Goal: Communication & Community: Answer question/provide support

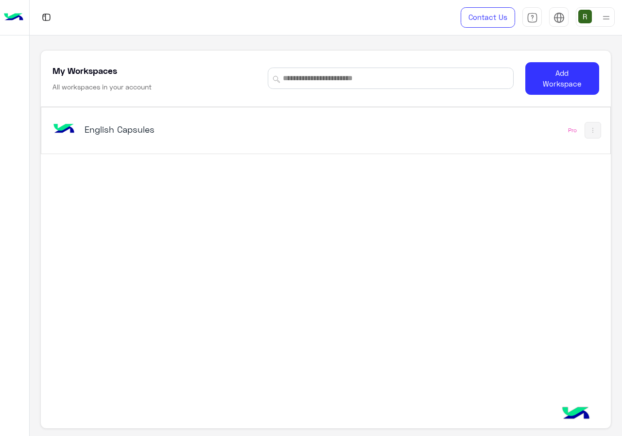
click at [276, 142] on div "English Capsules" at bounding box center [216, 130] width 330 height 28
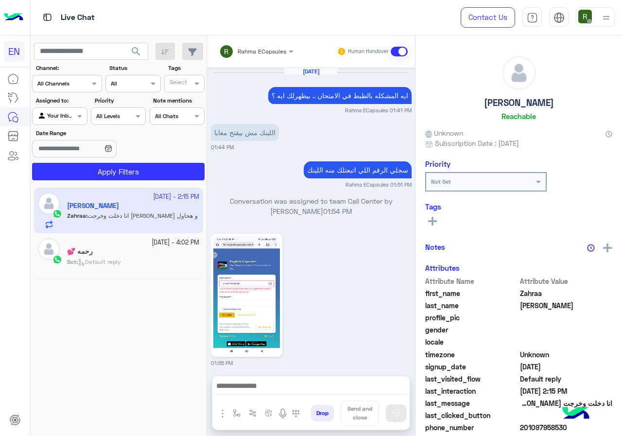
scroll to position [706, 0]
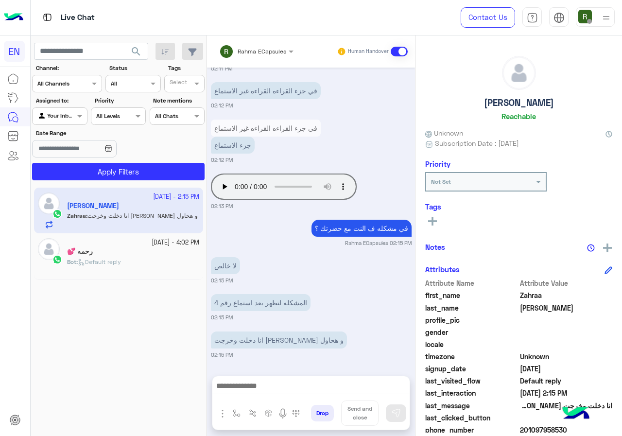
click at [255, 49] on input "text" at bounding box center [243, 50] width 49 height 9
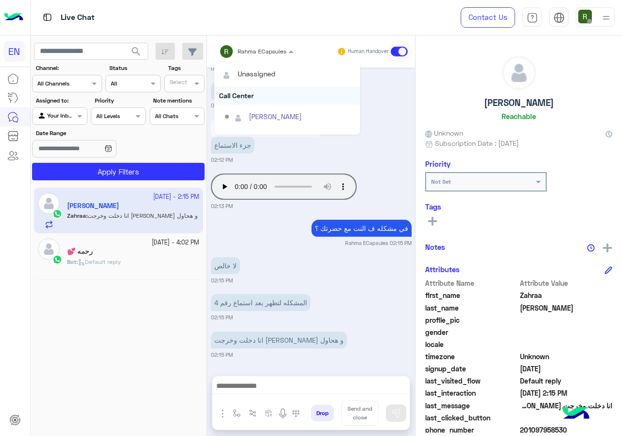
click at [265, 90] on div "Call Center" at bounding box center [287, 96] width 146 height 18
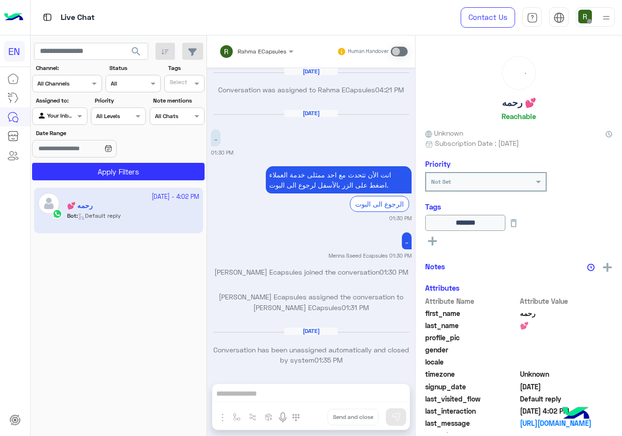
scroll to position [619, 0]
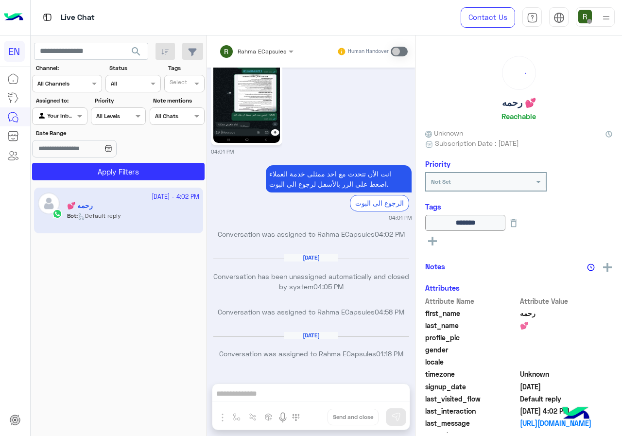
click at [84, 78] on div at bounding box center [67, 82] width 69 height 9
click at [85, 121] on div "WhatsApp" at bounding box center [67, 121] width 70 height 19
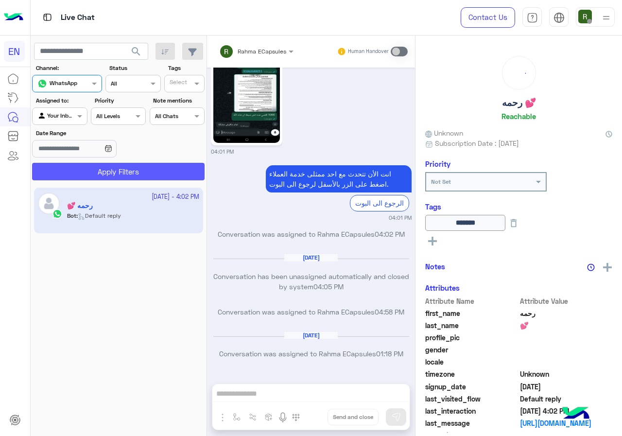
click at [90, 172] on button "Apply Filters" at bounding box center [118, 171] width 173 height 17
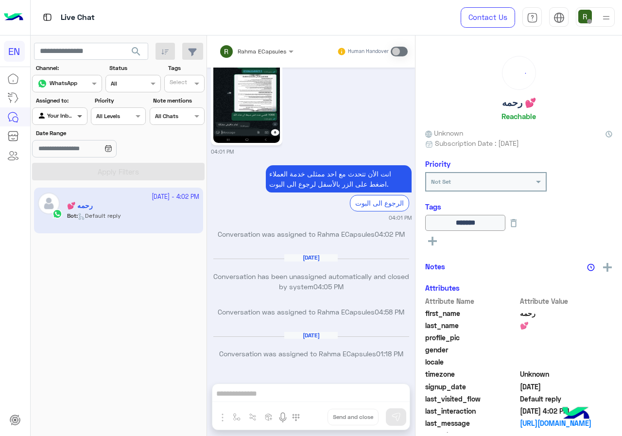
click at [75, 118] on span at bounding box center [81, 116] width 12 height 10
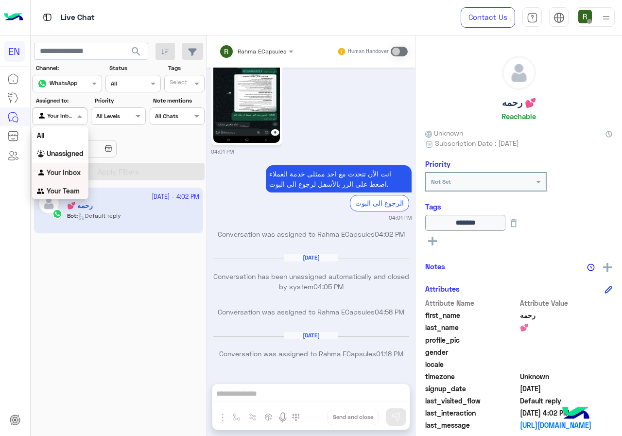
click at [72, 197] on div "Your Team" at bounding box center [60, 191] width 56 height 19
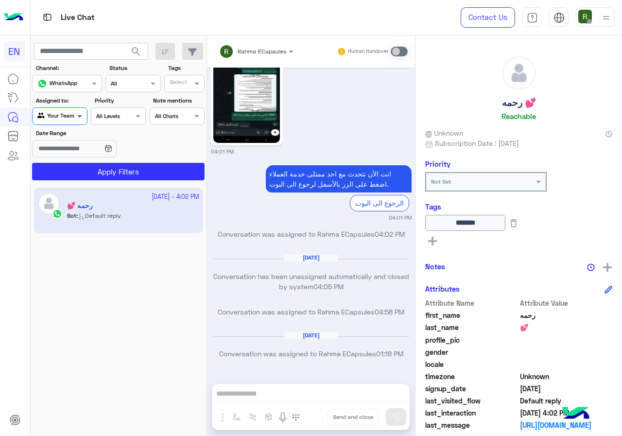
click at [83, 121] on span at bounding box center [81, 116] width 12 height 10
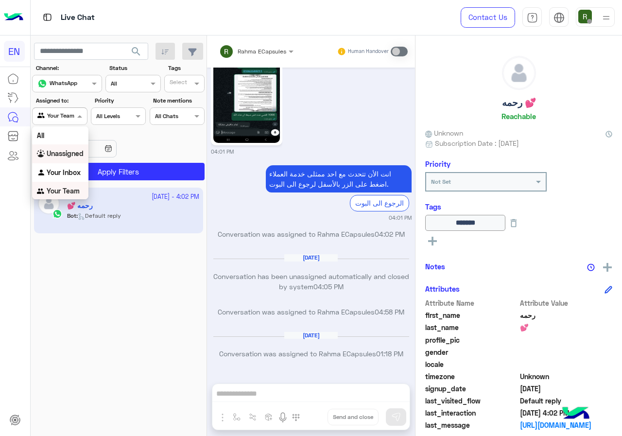
scroll to position [1, 0]
click at [82, 150] on b "Unassigned" at bounding box center [65, 152] width 37 height 8
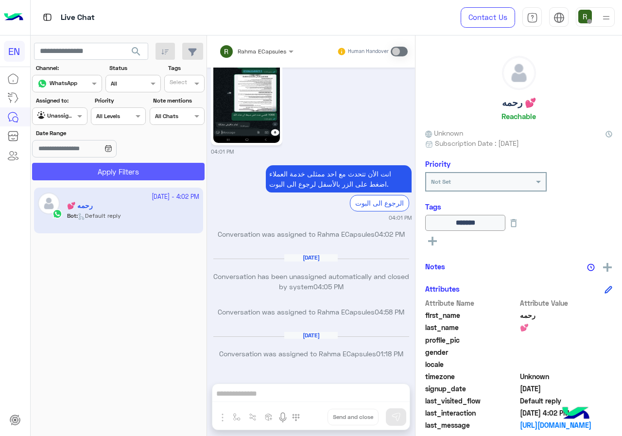
click at [91, 170] on button "Apply Filters" at bounding box center [118, 171] width 173 height 17
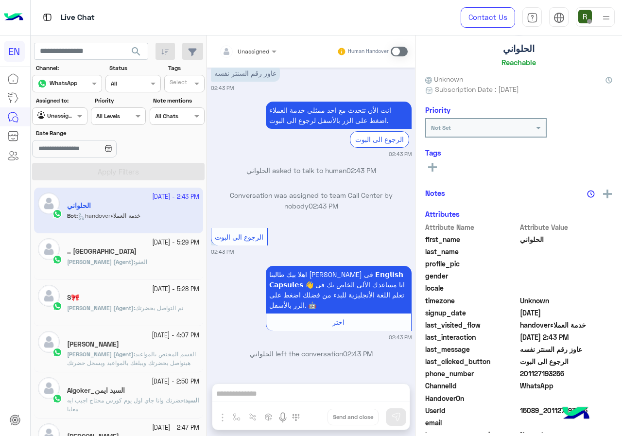
scroll to position [85, 0]
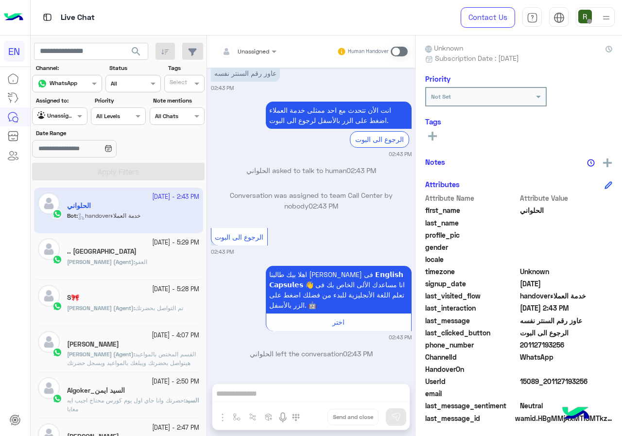
drag, startPoint x: 523, startPoint y: 343, endPoint x: 564, endPoint y: 345, distance: 40.9
click at [564, 345] on span "201127193256" at bounding box center [566, 345] width 93 height 10
copy span "01127193256"
click at [259, 44] on div "Unassigned" at bounding box center [244, 51] width 50 height 19
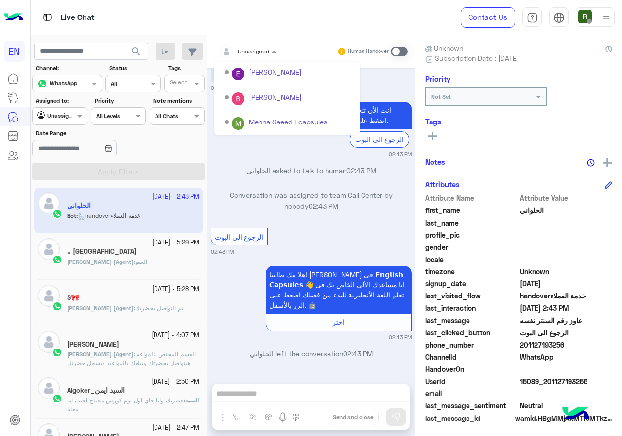
scroll to position [161, 0]
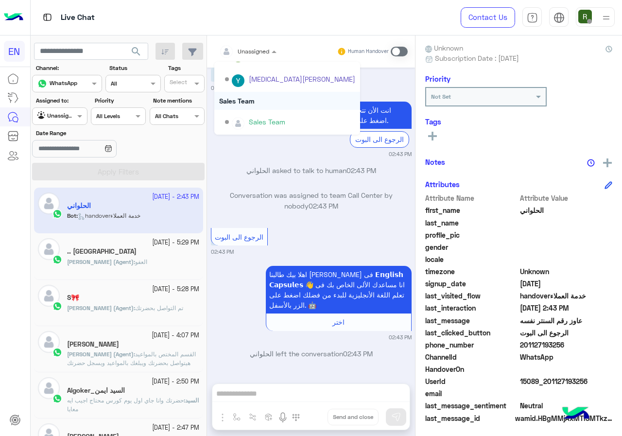
click at [258, 100] on div "Sales Team" at bounding box center [287, 101] width 146 height 18
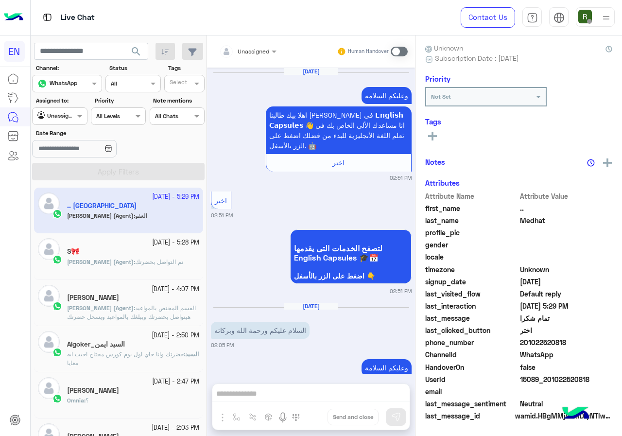
scroll to position [870, 0]
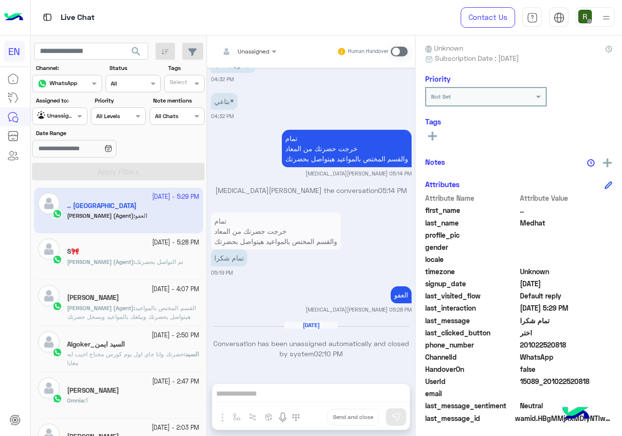
click at [174, 348] on div "السيد ايمن_Algoker" at bounding box center [133, 345] width 132 height 10
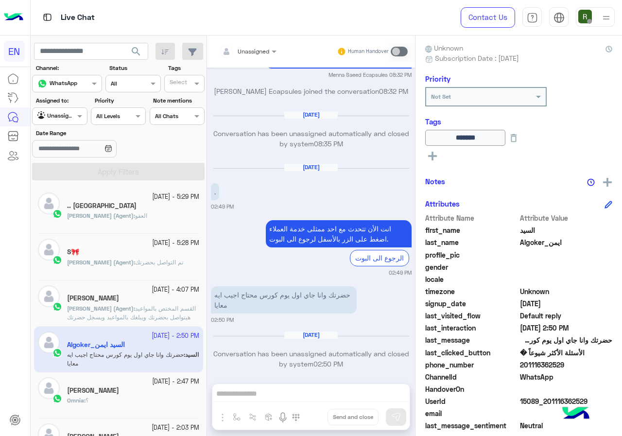
click at [117, 226] on div "Yasmin (Agent) : العفو" at bounding box center [133, 219] width 132 height 17
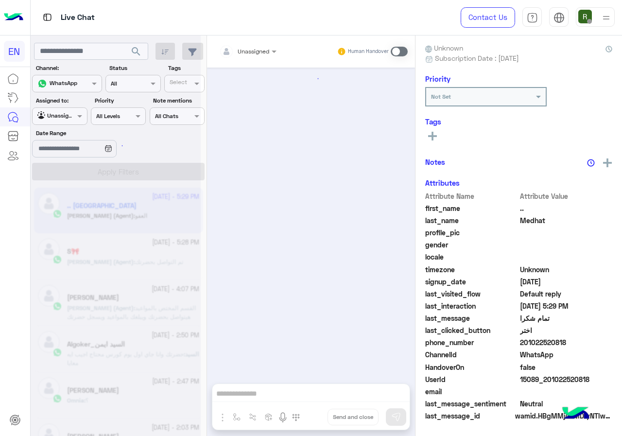
scroll to position [870, 0]
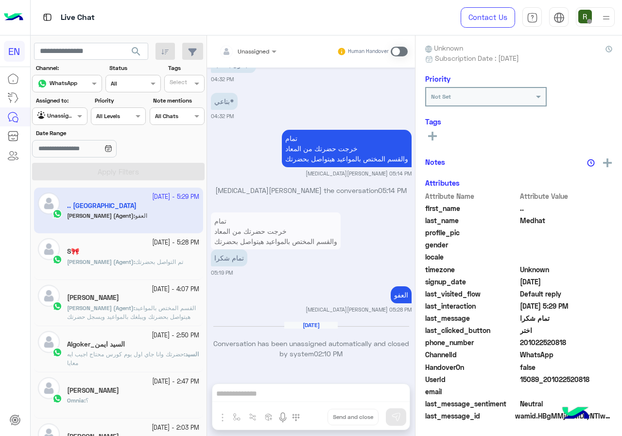
click at [60, 119] on div "Unassigned" at bounding box center [55, 116] width 37 height 10
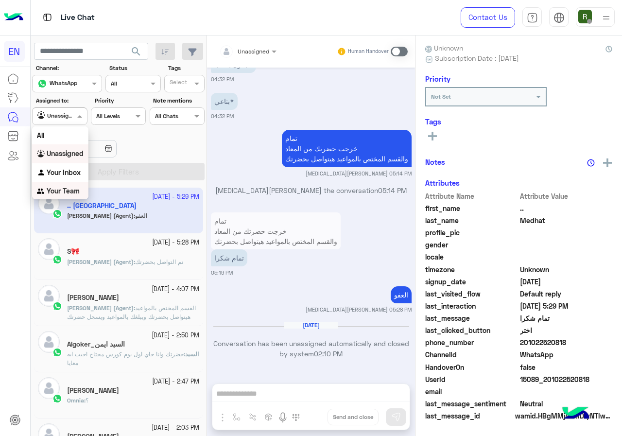
click at [71, 173] on b "Your Inbox" at bounding box center [64, 172] width 34 height 8
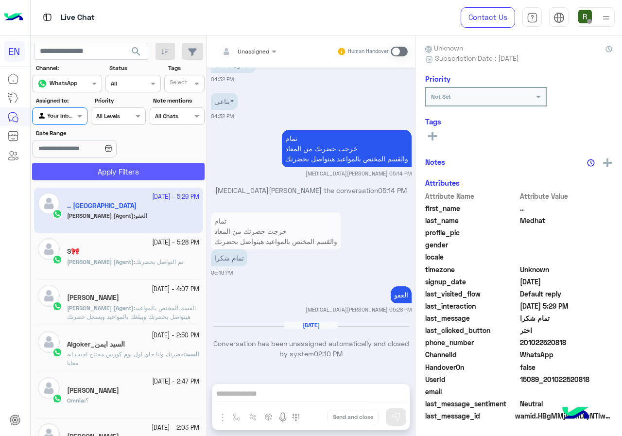
click at [77, 179] on button "Apply Filters" at bounding box center [118, 171] width 173 height 17
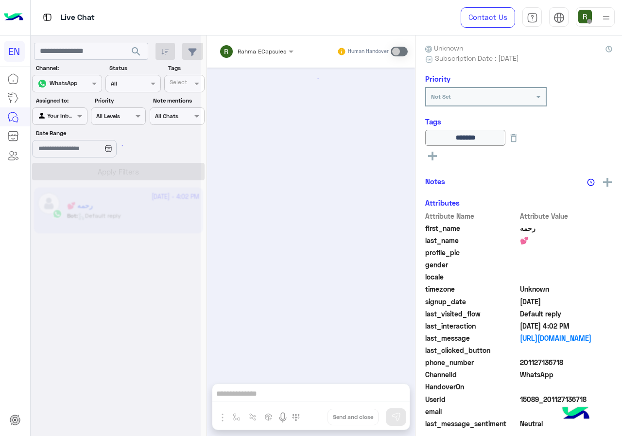
scroll to position [619, 0]
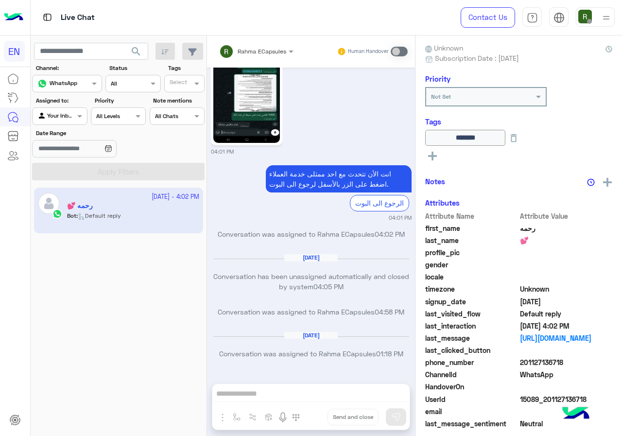
click at [55, 121] on div "Agent Filter Your Inbox" at bounding box center [59, 115] width 55 height 17
click at [66, 189] on b "Your Team" at bounding box center [63, 191] width 33 height 8
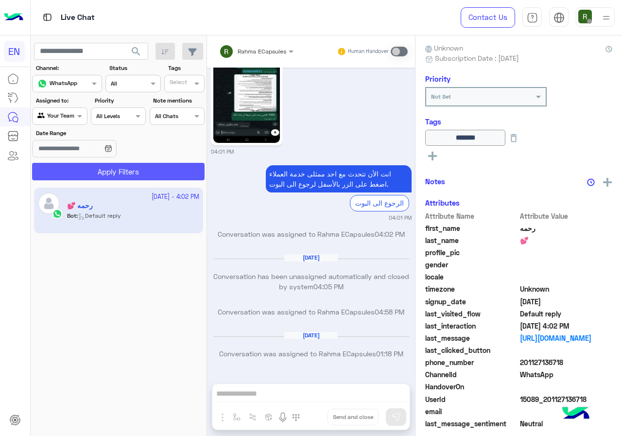
click at [80, 167] on button "Apply Filters" at bounding box center [118, 171] width 173 height 17
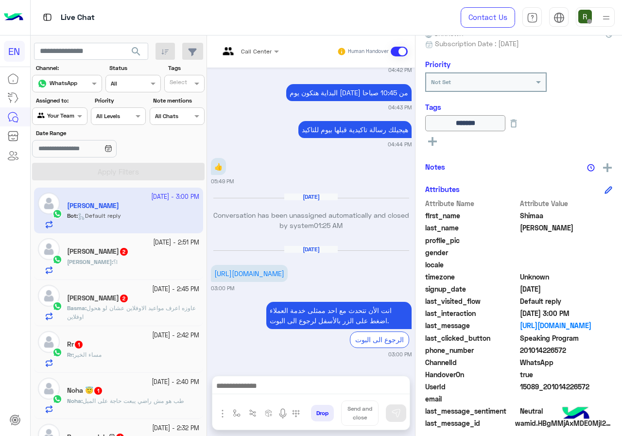
scroll to position [107, 0]
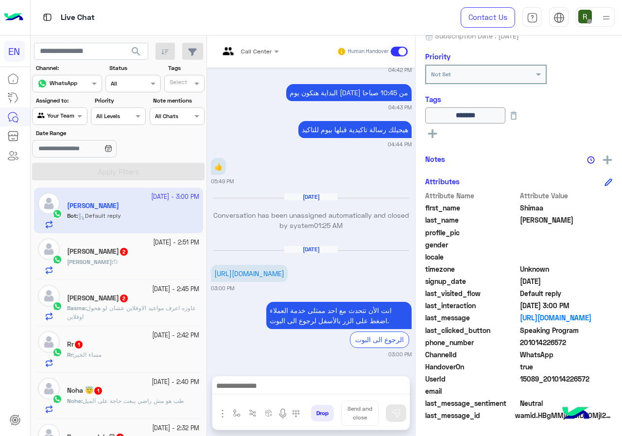
drag, startPoint x: 521, startPoint y: 344, endPoint x: 574, endPoint y: 346, distance: 53.0
click at [574, 346] on span "201014226572" at bounding box center [566, 342] width 93 height 10
copy span "01014226572"
click at [272, 47] on span at bounding box center [278, 51] width 12 height 10
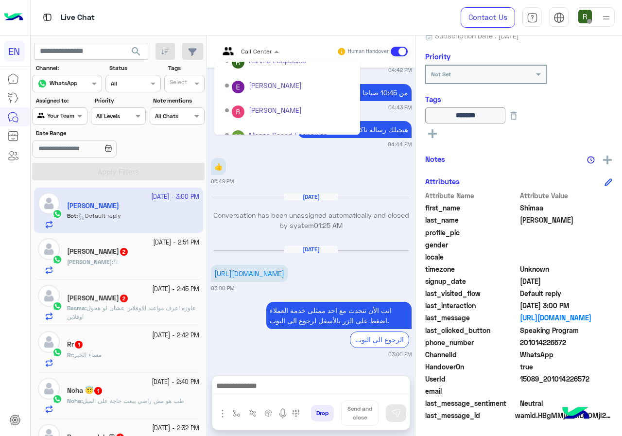
scroll to position [161, 0]
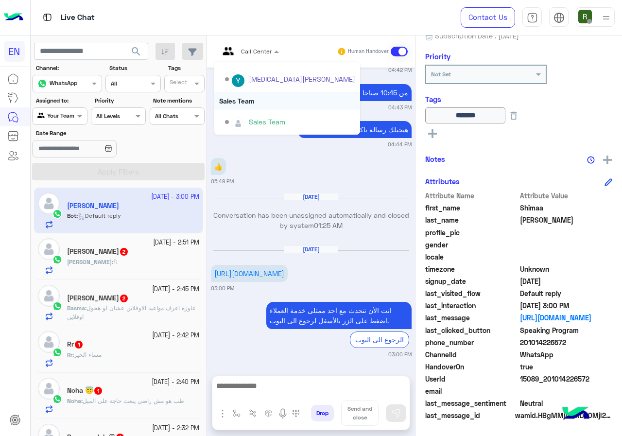
click at [271, 99] on div "Sales Team" at bounding box center [287, 101] width 146 height 18
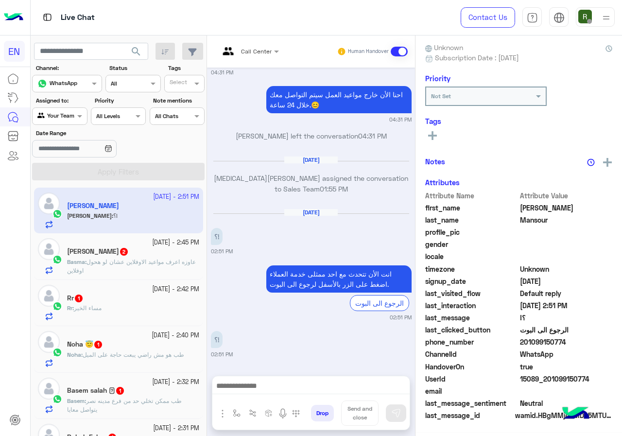
scroll to position [85, 0]
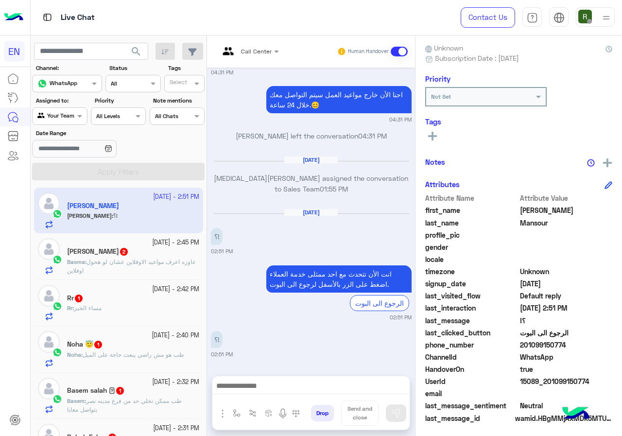
drag, startPoint x: 523, startPoint y: 344, endPoint x: 577, endPoint y: 344, distance: 53.5
click at [577, 344] on span "201099150774" at bounding box center [566, 345] width 93 height 10
copy span "01099150774"
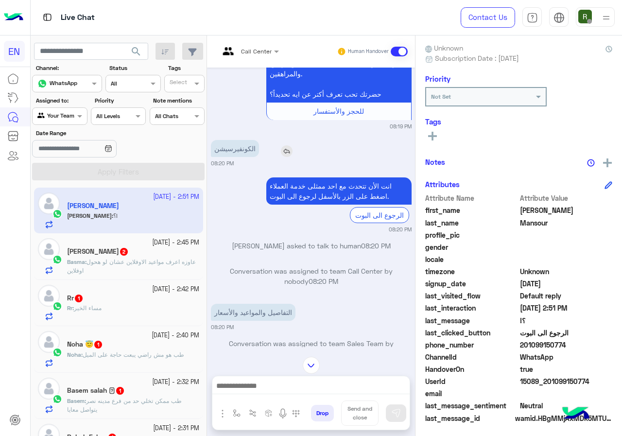
scroll to position [356, 0]
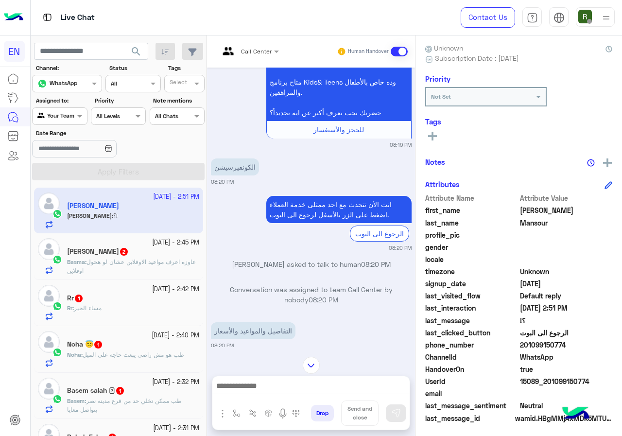
click at [258, 51] on div at bounding box center [248, 49] width 69 height 9
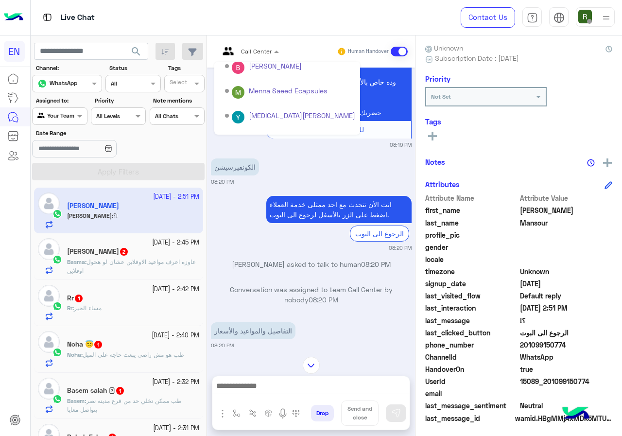
scroll to position [161, 0]
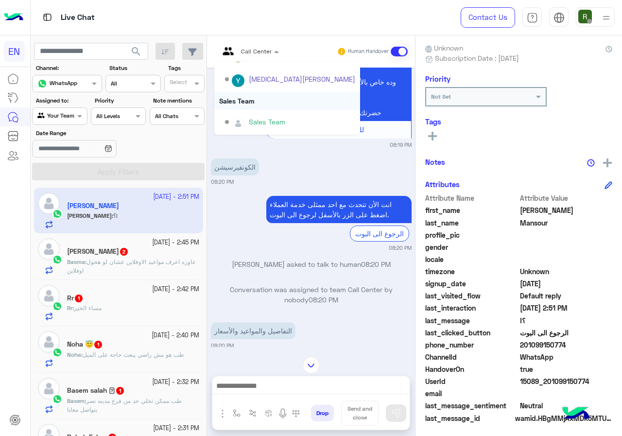
click at [260, 104] on div "Sales Team" at bounding box center [287, 101] width 146 height 18
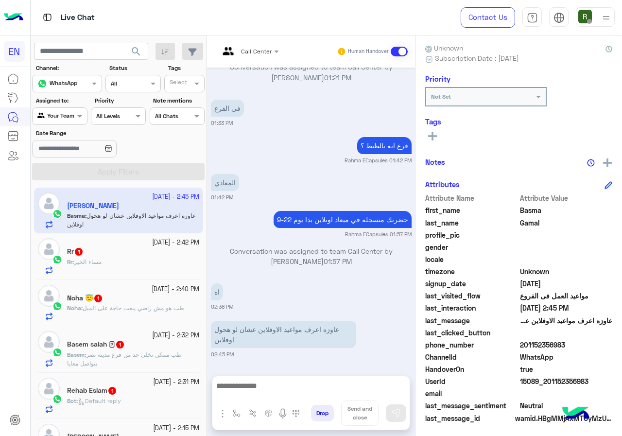
drag, startPoint x: 520, startPoint y: 343, endPoint x: 584, endPoint y: 343, distance: 63.2
click at [584, 343] on span "201152356983" at bounding box center [566, 345] width 93 height 10
copy span "01152356983"
click at [431, 145] on div "Basma Gamal Reachable Unknown Subscription Date : 09/23/2025 Priority Not Set T…" at bounding box center [519, 233] width 207 height 397
click at [432, 143] on div "See All" at bounding box center [518, 137] width 187 height 15
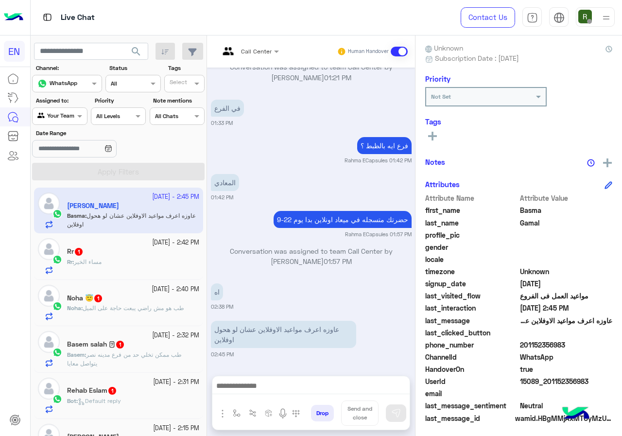
click at [438, 140] on button at bounding box center [432, 136] width 15 height 12
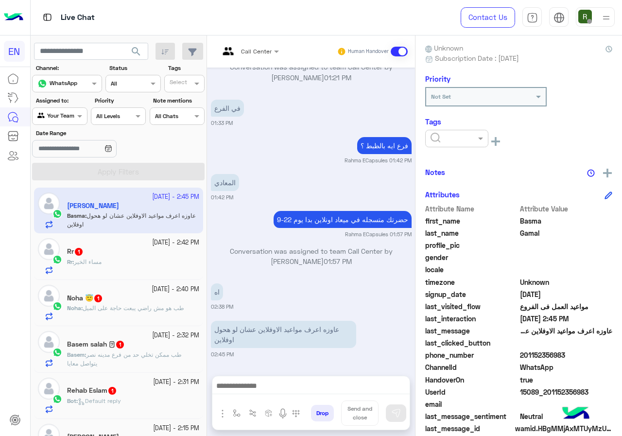
click at [458, 151] on ng-select at bounding box center [456, 141] width 63 height 22
click at [457, 141] on div at bounding box center [456, 138] width 63 height 17
click at [461, 159] on div "Solved" at bounding box center [456, 162] width 63 height 18
click at [506, 170] on div "Notes" at bounding box center [518, 172] width 187 height 12
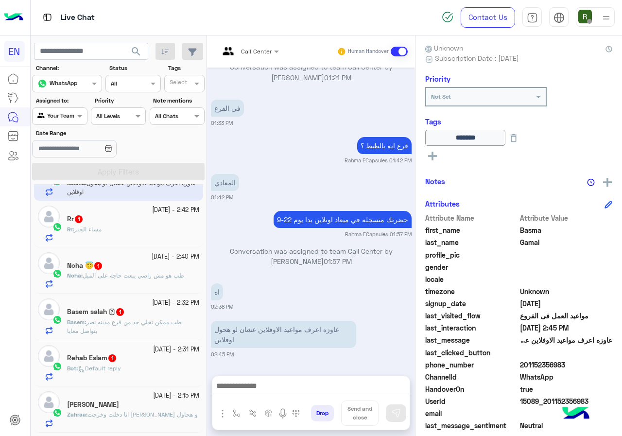
scroll to position [49, 0]
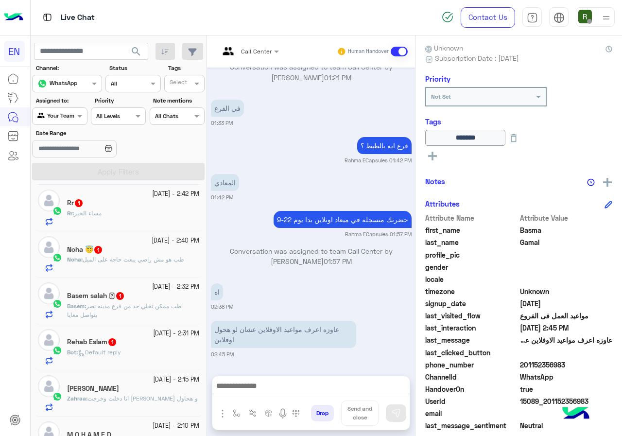
click at [133, 216] on div "Rr : مساء الخير" at bounding box center [133, 217] width 132 height 17
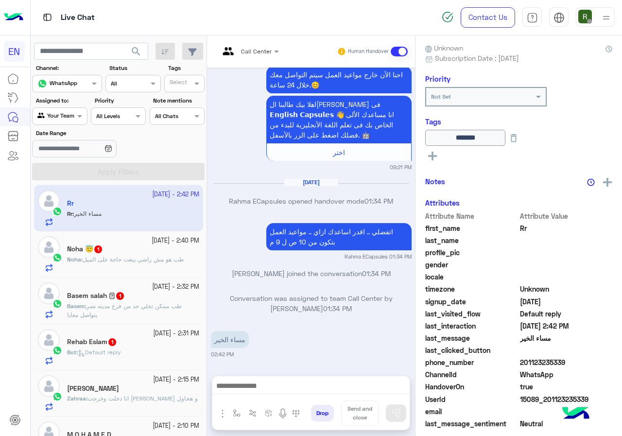
scroll to position [105, 0]
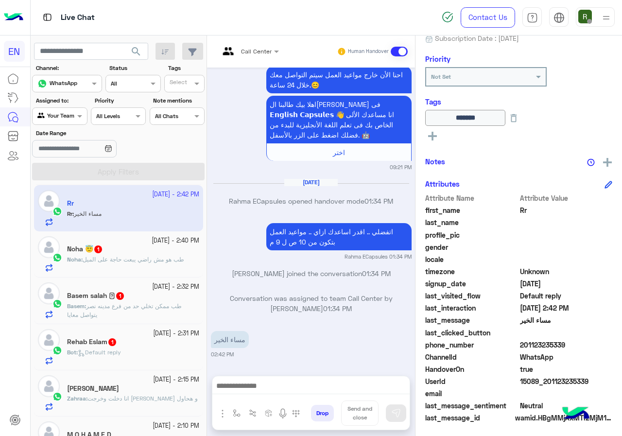
drag, startPoint x: 522, startPoint y: 345, endPoint x: 571, endPoint y: 344, distance: 48.6
click at [571, 344] on span "201123235339" at bounding box center [566, 345] width 93 height 10
copy span "01123235339"
drag, startPoint x: 275, startPoint y: 377, endPoint x: 275, endPoint y: 372, distance: 4.9
click at [275, 378] on div at bounding box center [310, 388] width 197 height 24
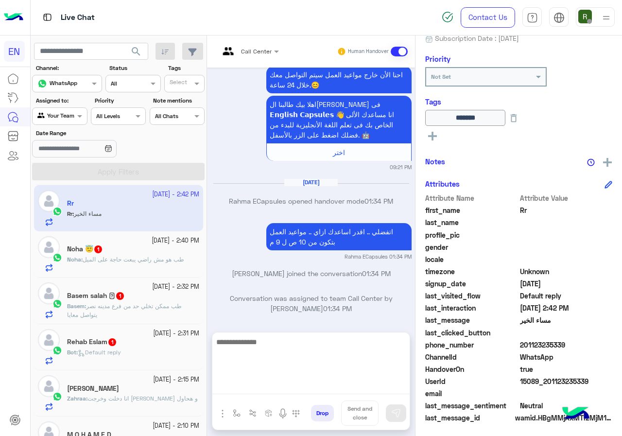
click at [278, 392] on textarea at bounding box center [310, 365] width 197 height 58
type textarea "**********"
click at [394, 339] on textarea "**********" at bounding box center [310, 365] width 197 height 58
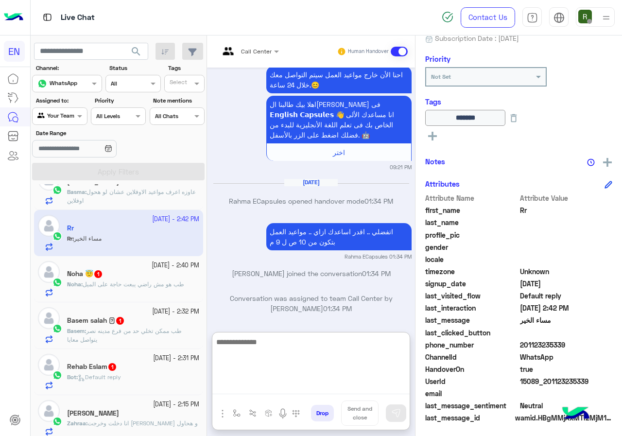
scroll to position [0, 0]
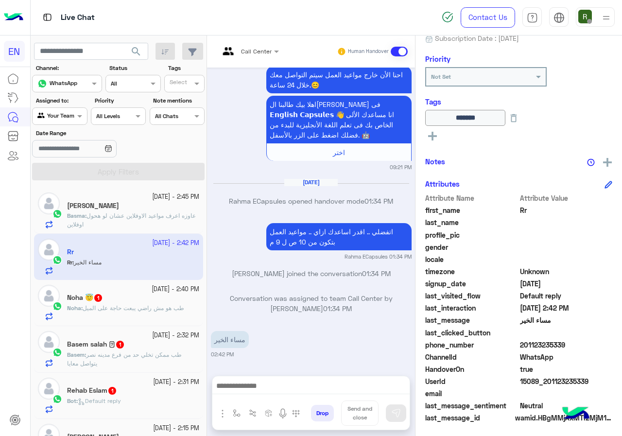
click at [132, 309] on span "طب هو مش راضي يبعت حاجة على الميل" at bounding box center [134, 307] width 102 height 7
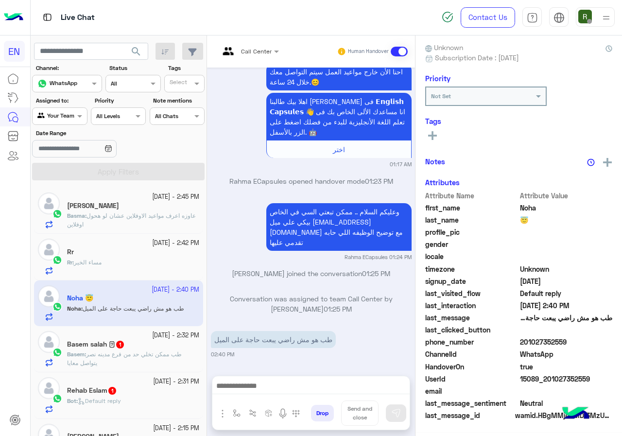
scroll to position [85, 0]
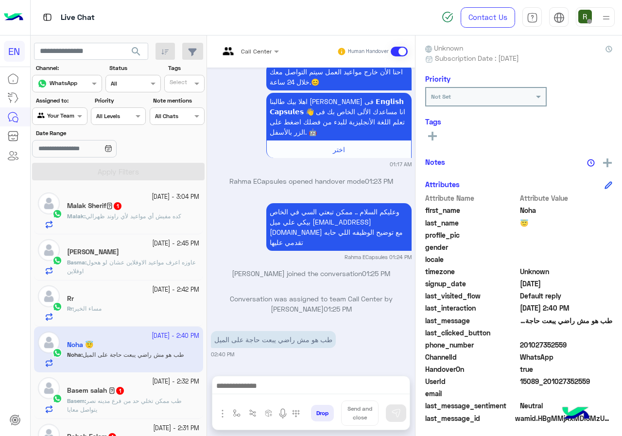
drag, startPoint x: 522, startPoint y: 347, endPoint x: 572, endPoint y: 345, distance: 50.6
click at [572, 345] on span "201027352559" at bounding box center [566, 345] width 93 height 10
copy span "01027352559"
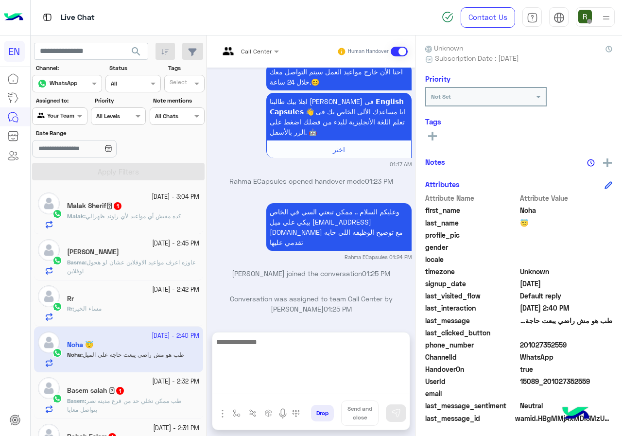
click at [266, 388] on textarea at bounding box center [310, 365] width 197 height 58
type textarea "**********"
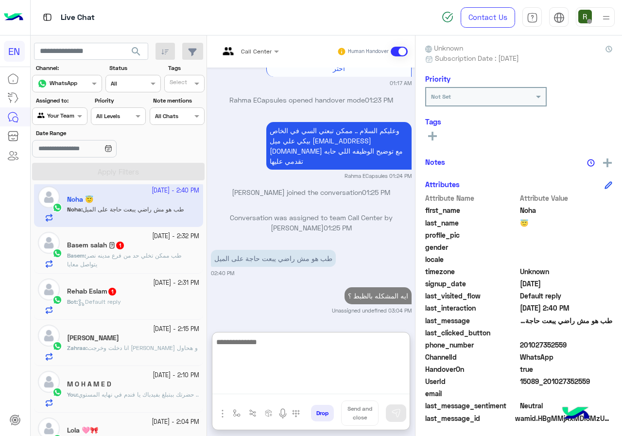
scroll to position [146, 0]
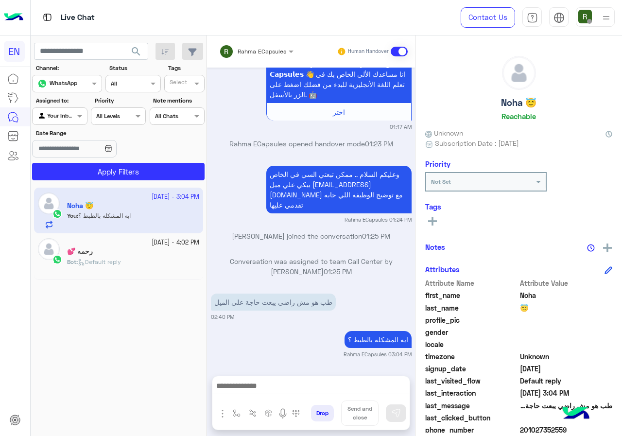
click at [253, 55] on div "Rahma ECapsules" at bounding box center [262, 51] width 49 height 9
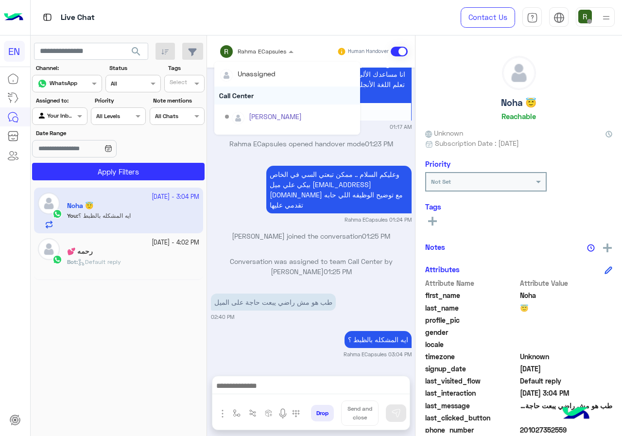
click at [252, 95] on div "Call Center" at bounding box center [287, 96] width 146 height 18
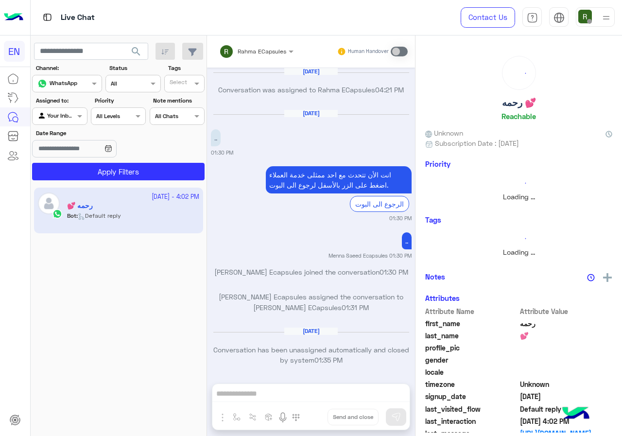
scroll to position [619, 0]
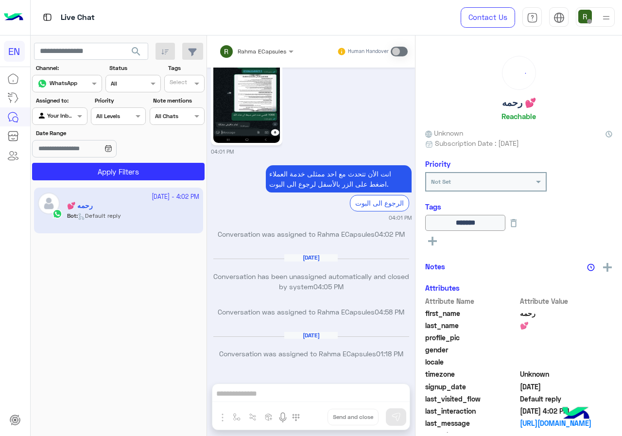
click at [70, 122] on div "Agent Filter Your Inbox" at bounding box center [59, 115] width 55 height 17
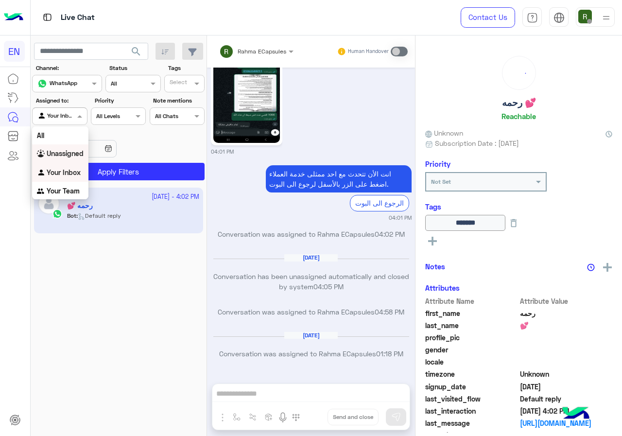
click at [72, 158] on div "Unassigned" at bounding box center [60, 153] width 56 height 19
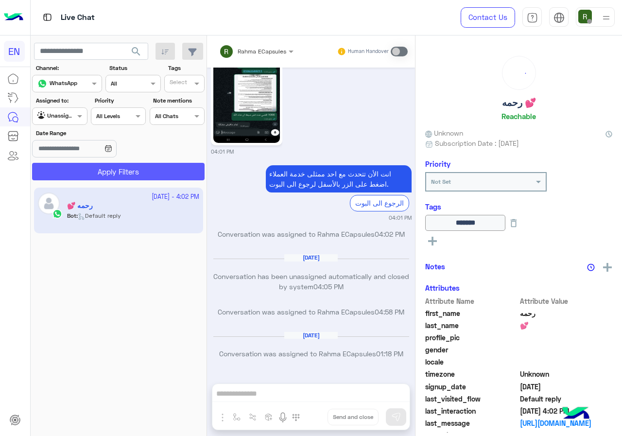
click at [88, 179] on button "Apply Filters" at bounding box center [118, 171] width 173 height 17
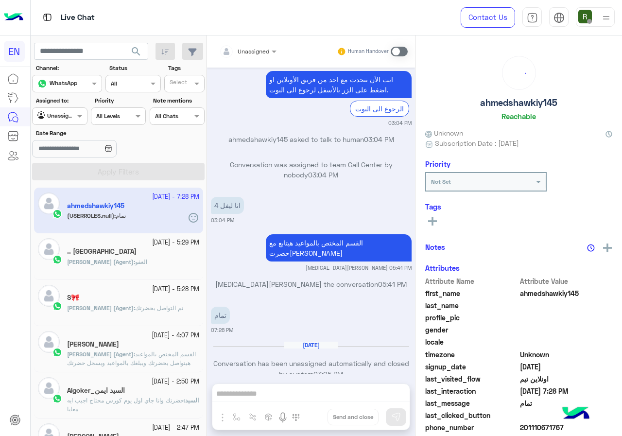
scroll to position [646, 0]
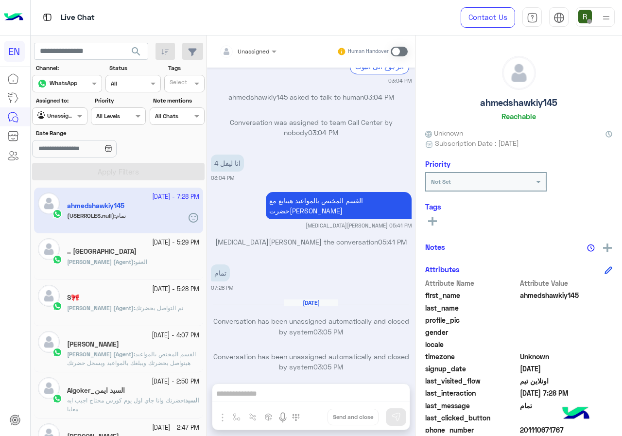
click at [257, 52] on div at bounding box center [247, 49] width 67 height 9
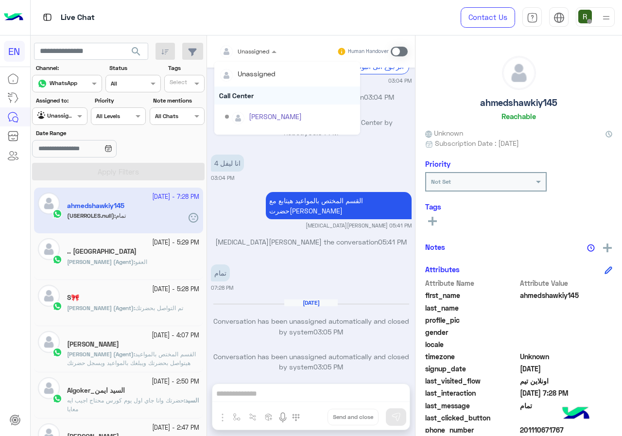
click at [257, 91] on div "Call Center" at bounding box center [287, 96] width 146 height 18
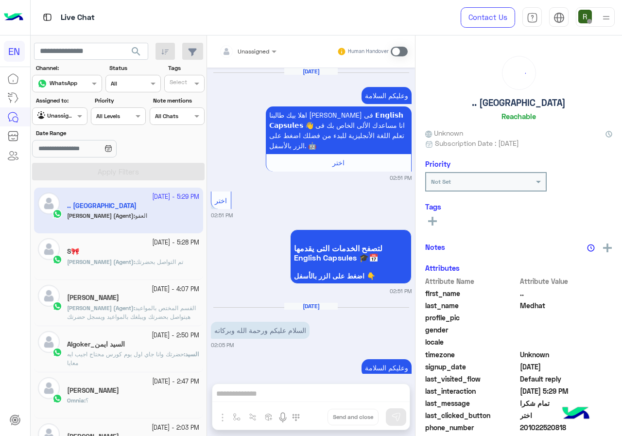
click at [58, 111] on input "text" at bounding box center [48, 115] width 22 height 9
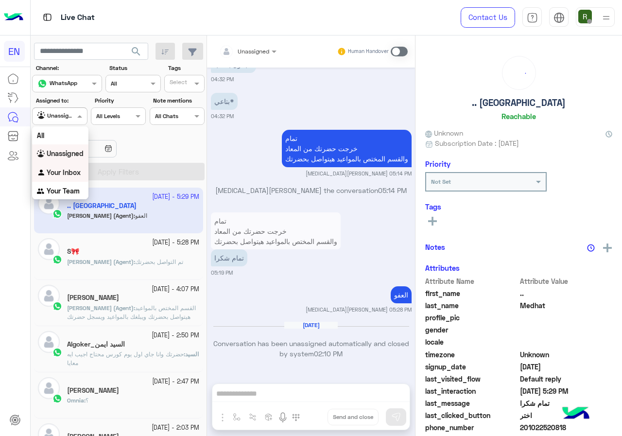
click at [65, 167] on div "Your Inbox" at bounding box center [60, 172] width 56 height 19
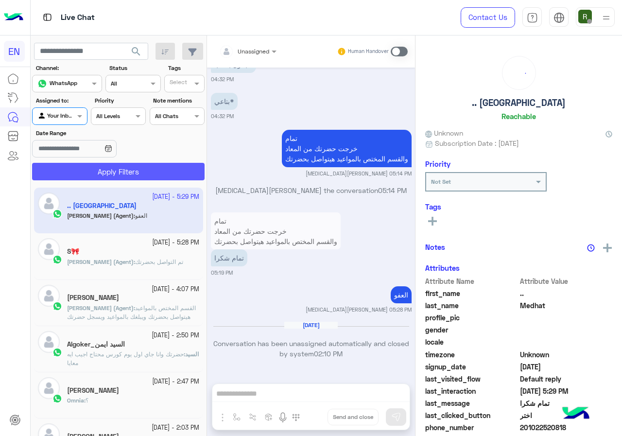
click at [69, 170] on button "Apply Filters" at bounding box center [118, 171] width 173 height 17
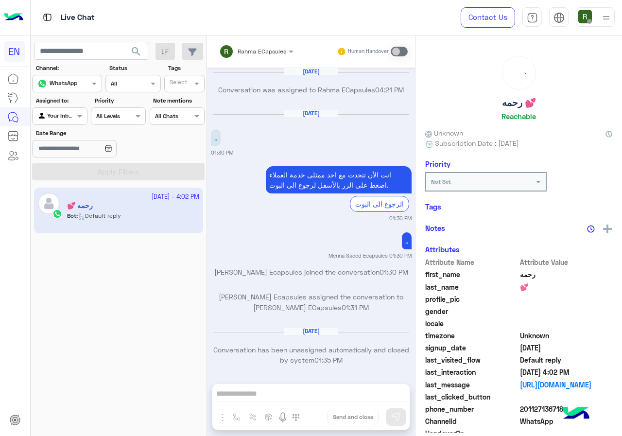
scroll to position [619, 0]
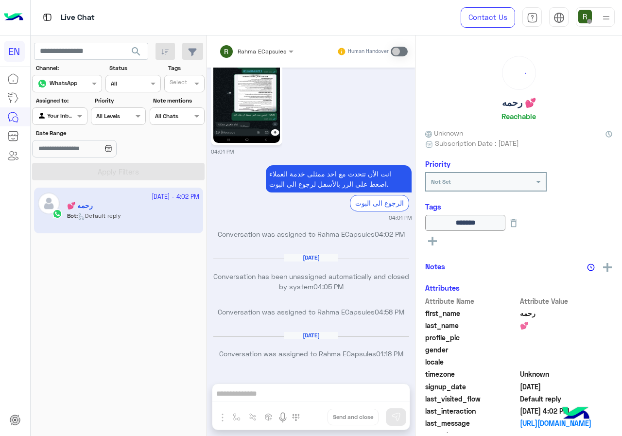
click at [65, 118] on div at bounding box center [60, 114] width 54 height 9
click at [62, 192] on b "Your Team" at bounding box center [63, 191] width 33 height 8
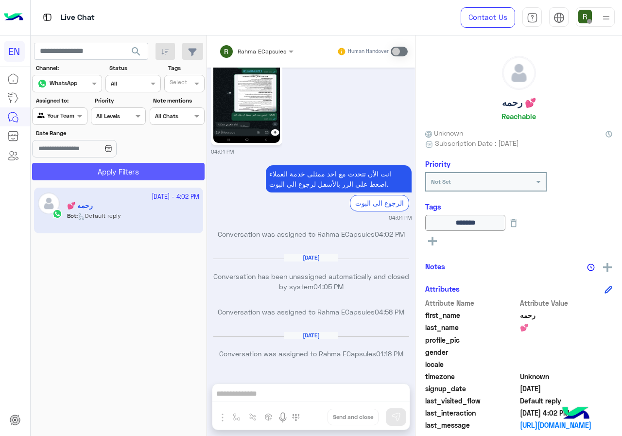
click at [82, 171] on button "Apply Filters" at bounding box center [118, 171] width 173 height 17
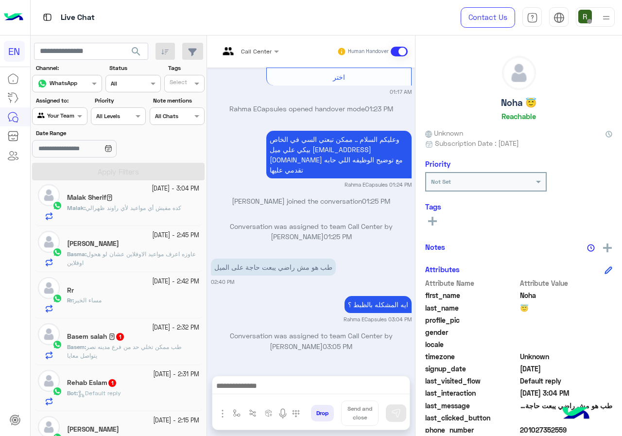
scroll to position [97, 0]
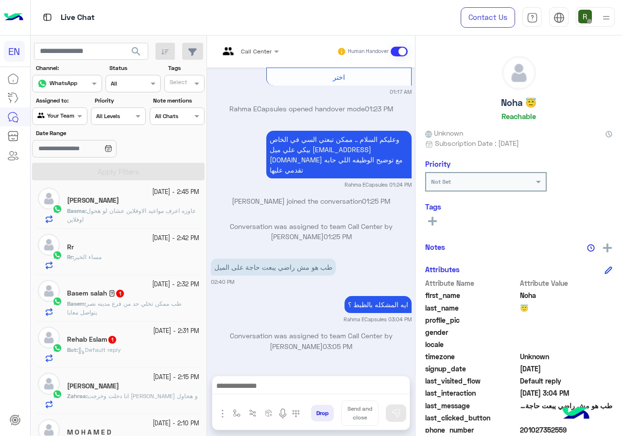
click at [106, 258] on div "Rr : مساء الخير" at bounding box center [133, 261] width 132 height 17
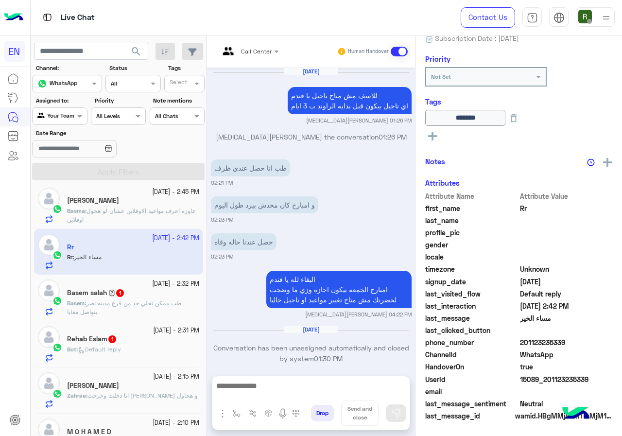
scroll to position [792, 0]
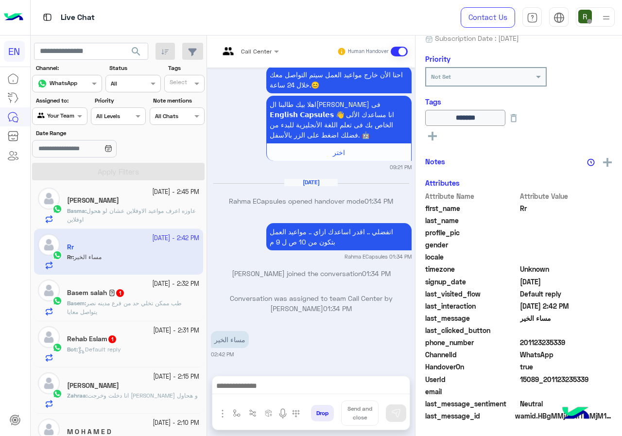
drag, startPoint x: 520, startPoint y: 342, endPoint x: 569, endPoint y: 342, distance: 48.6
click at [569, 342] on span "201123235339" at bounding box center [566, 342] width 93 height 10
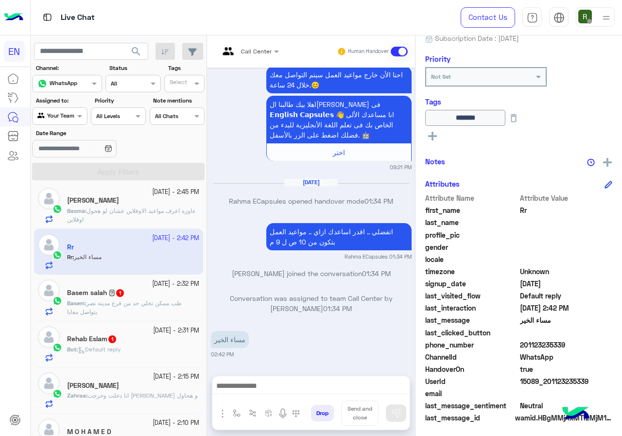
copy span "01123235339"
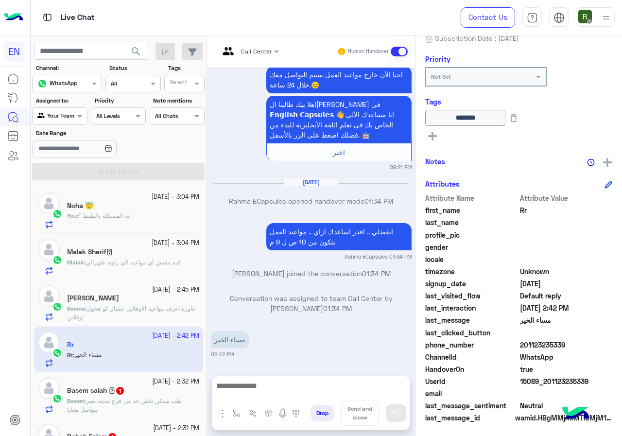
click at [179, 259] on span "كده مفيش أي مواعيد لأي راوند ظهرالي" at bounding box center [134, 262] width 96 height 7
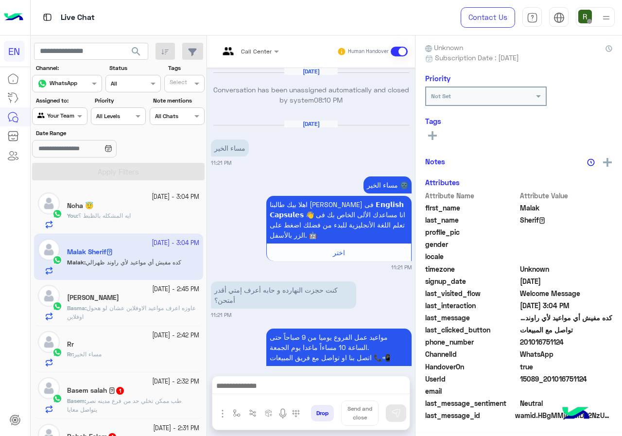
scroll to position [814, 0]
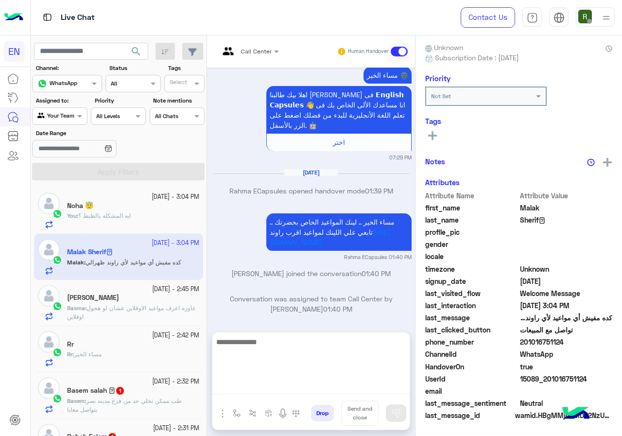
click at [306, 388] on textarea at bounding box center [310, 365] width 197 height 58
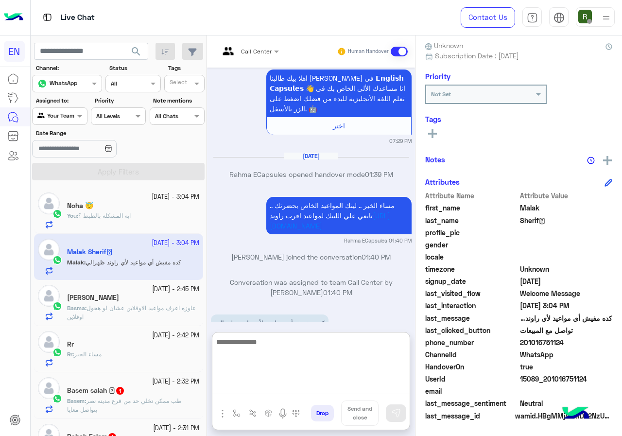
scroll to position [857, 0]
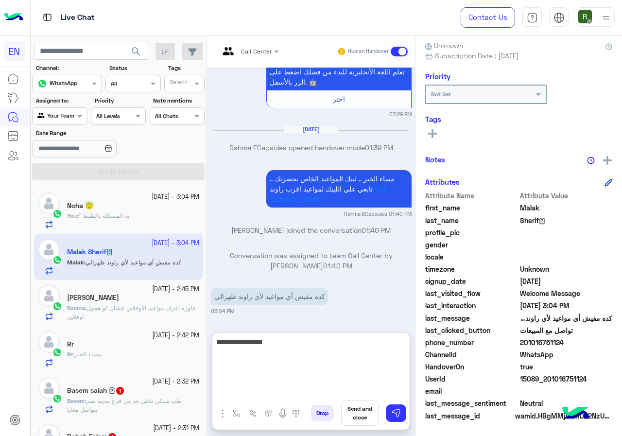
type textarea "**********"
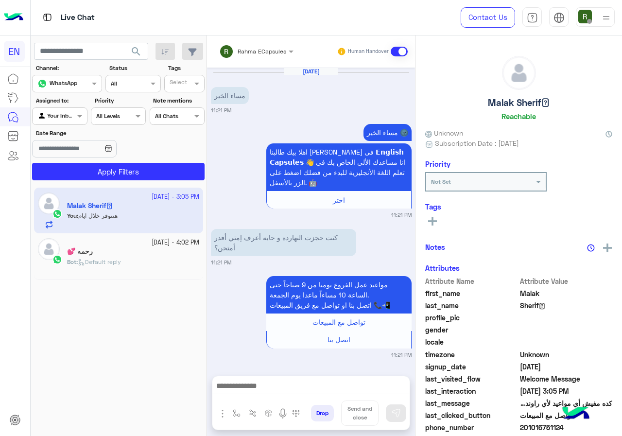
scroll to position [798, 0]
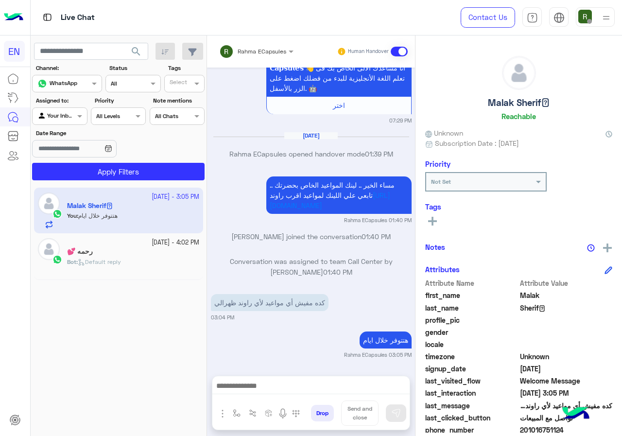
click at [263, 57] on div "Rahma ECapsules" at bounding box center [252, 51] width 67 height 19
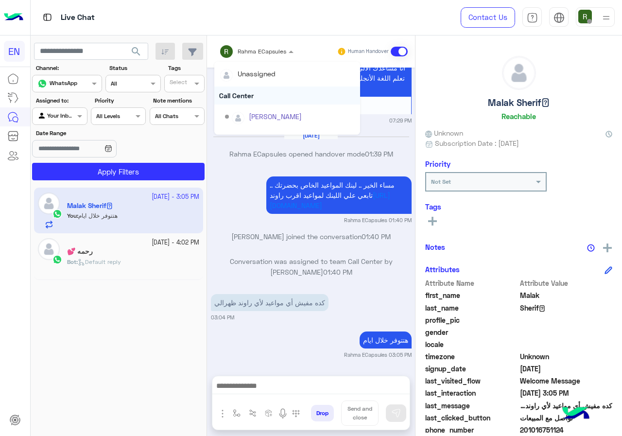
click at [260, 89] on div "Call Center" at bounding box center [287, 96] width 146 height 18
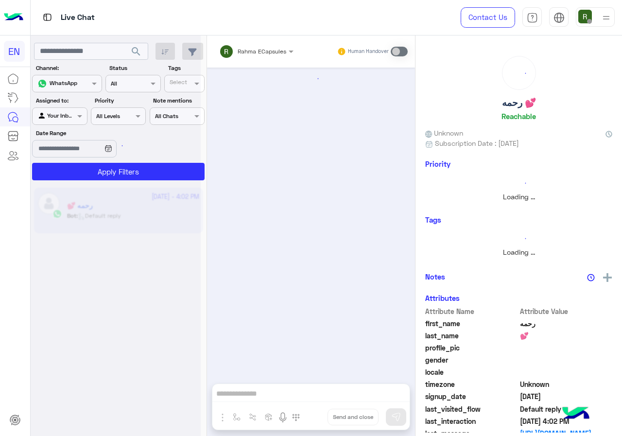
scroll to position [619, 0]
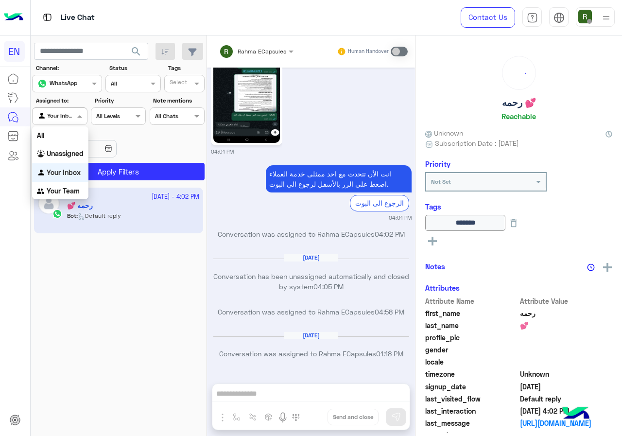
click at [73, 113] on div at bounding box center [60, 114] width 54 height 9
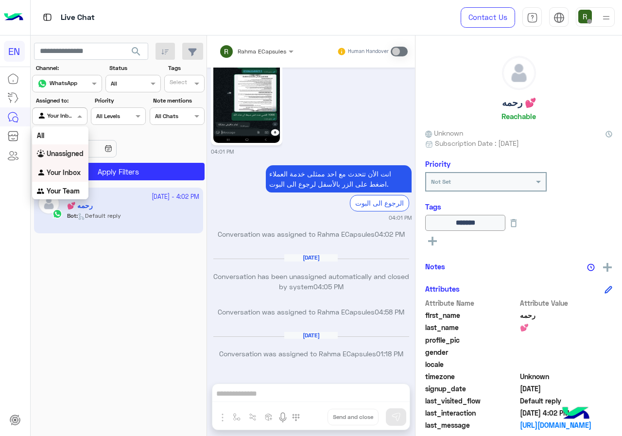
click at [57, 157] on b "Unassigned" at bounding box center [65, 153] width 37 height 8
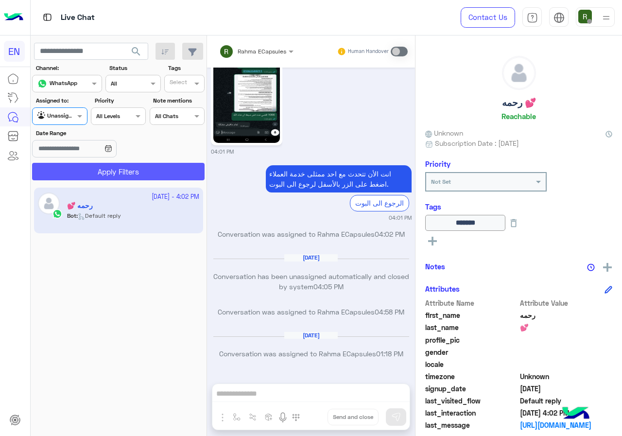
click at [66, 171] on button "Apply Filters" at bounding box center [118, 171] width 173 height 17
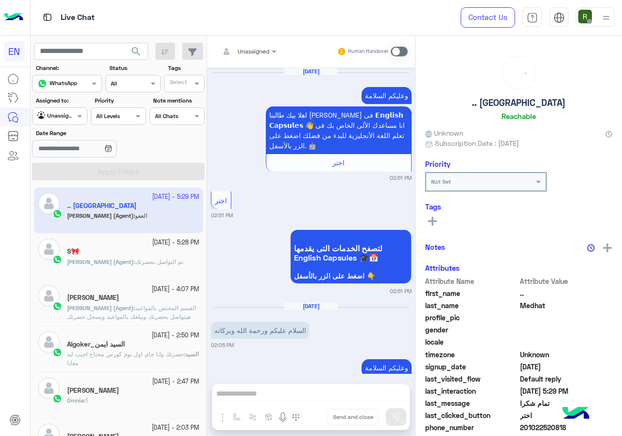
scroll to position [870, 0]
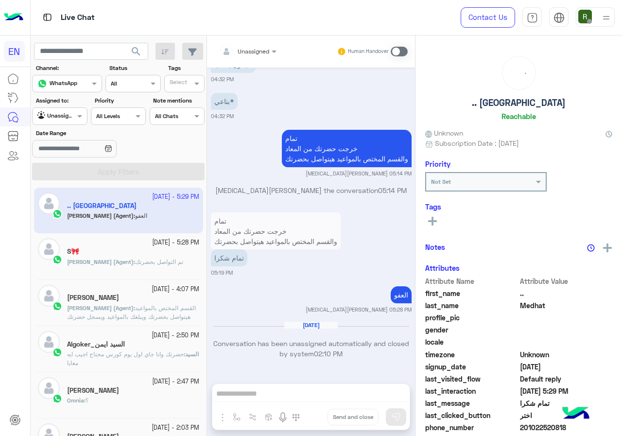
click at [54, 114] on input "text" at bounding box center [48, 115] width 22 height 9
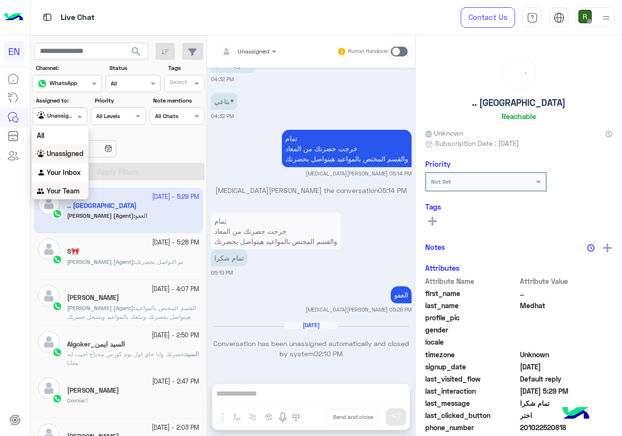
click at [60, 186] on div "Your Team" at bounding box center [60, 191] width 56 height 19
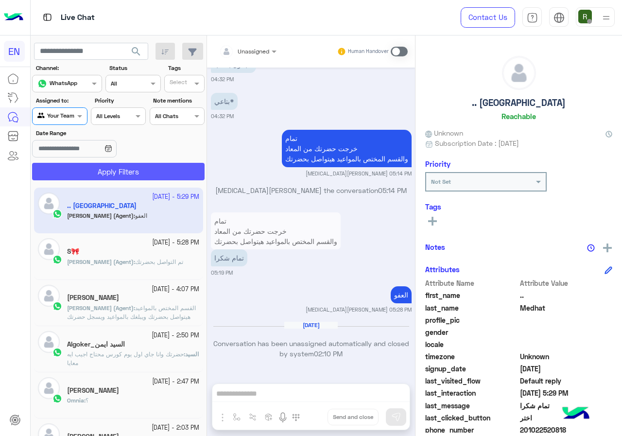
click at [71, 172] on button "Apply Filters" at bounding box center [118, 171] width 173 height 17
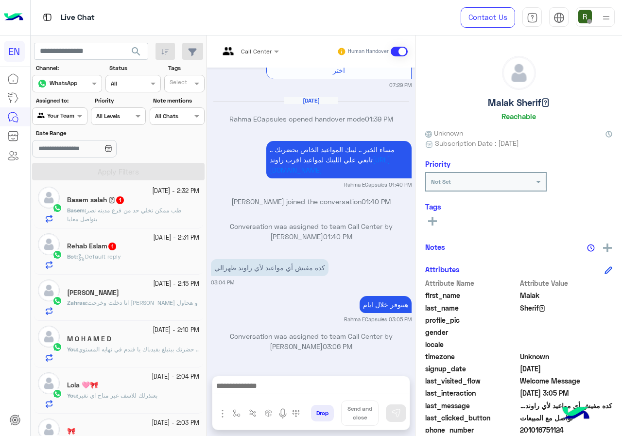
scroll to position [194, 0]
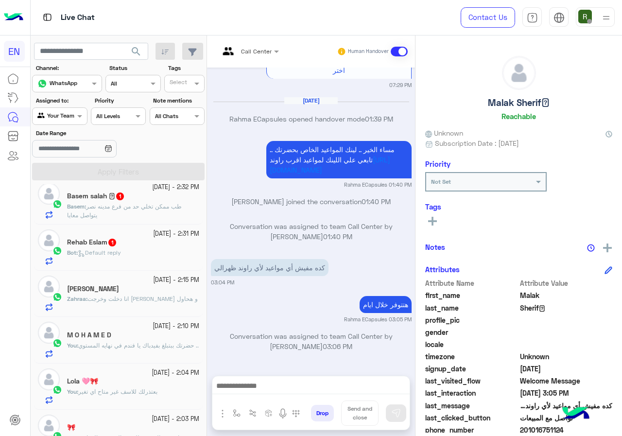
click at [139, 215] on p "Basem : طب ممكن تخلي حد من فرع مدينه نصر يتواصل معايا" at bounding box center [133, 210] width 132 height 17
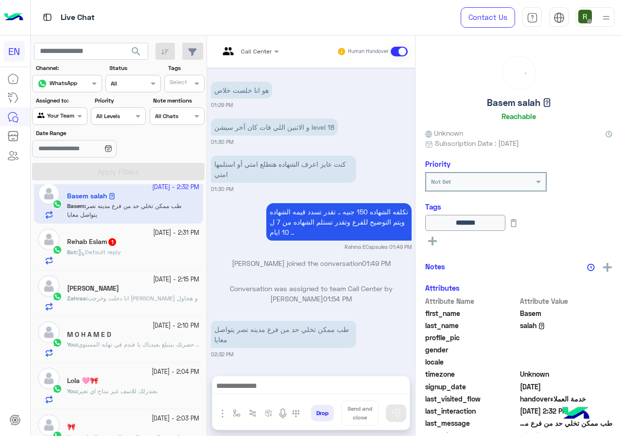
scroll to position [105, 0]
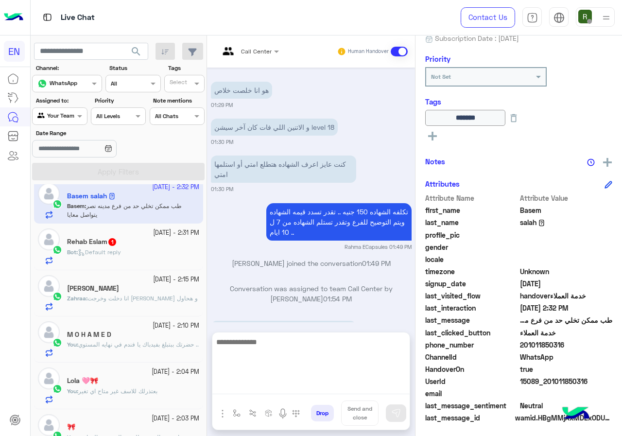
click at [311, 386] on textarea at bounding box center [310, 365] width 197 height 58
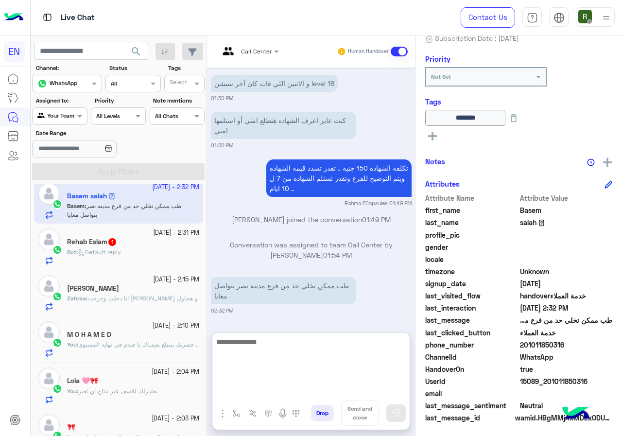
type textarea "*"
type textarea "**********"
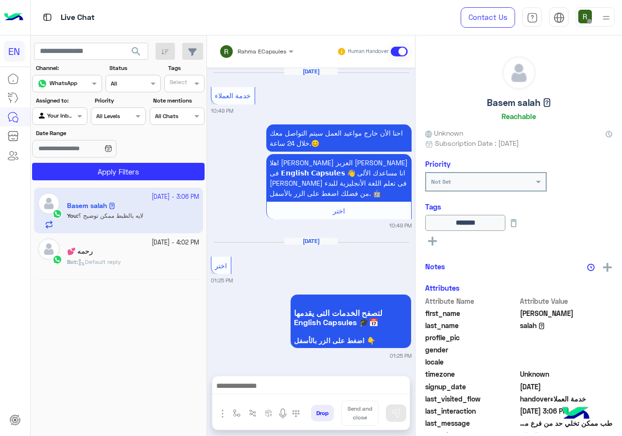
scroll to position [725, 0]
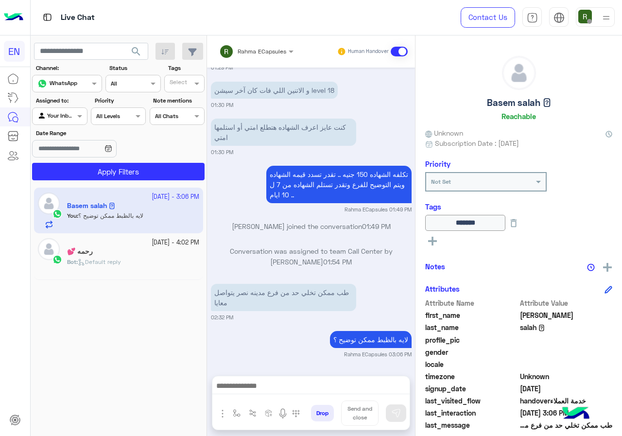
click at [260, 55] on div "Rahma ECapsules" at bounding box center [262, 51] width 49 height 9
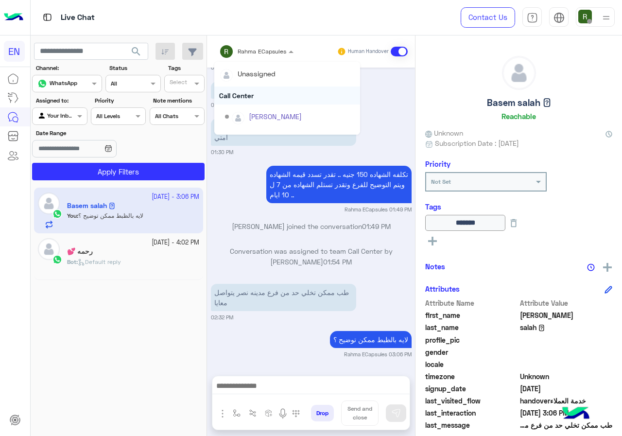
click at [252, 94] on div "Call Center" at bounding box center [287, 96] width 146 height 18
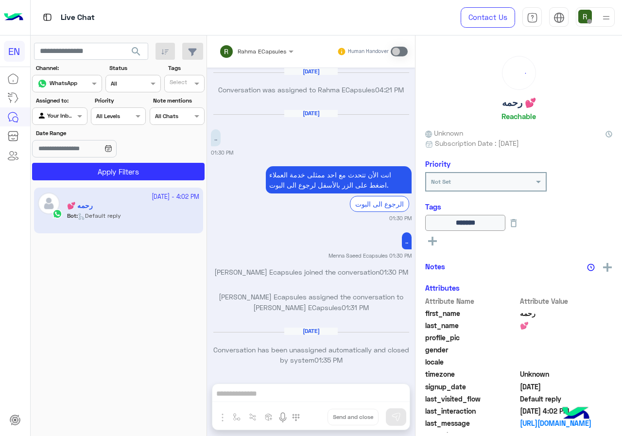
scroll to position [619, 0]
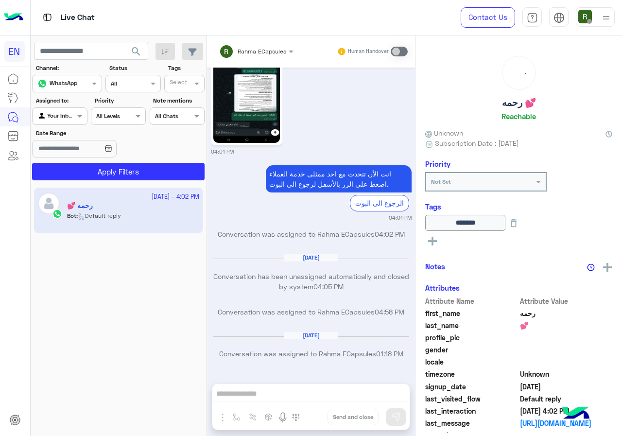
click at [64, 114] on div at bounding box center [60, 114] width 54 height 9
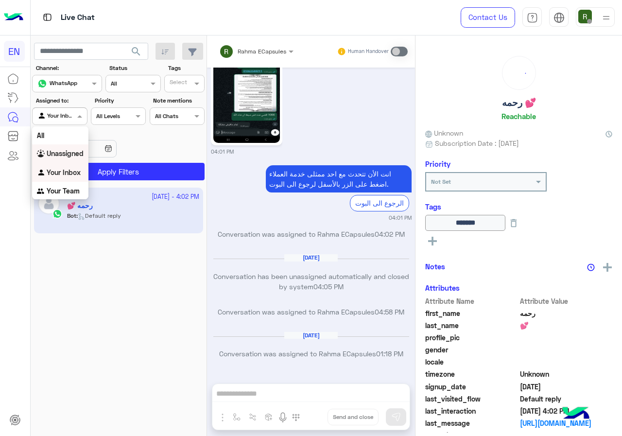
click at [75, 155] on b "Unassigned" at bounding box center [65, 153] width 37 height 8
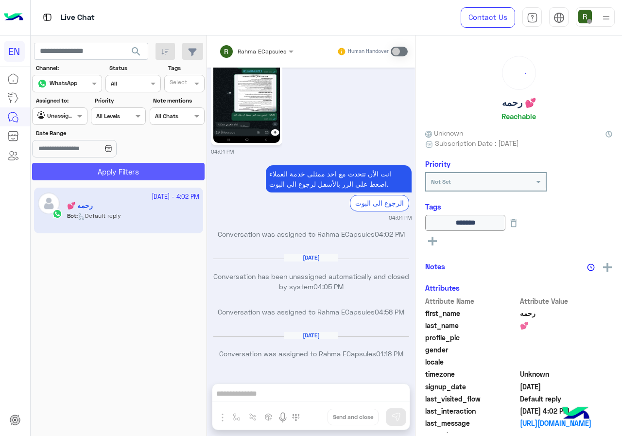
click at [87, 177] on button "Apply Filters" at bounding box center [118, 171] width 173 height 17
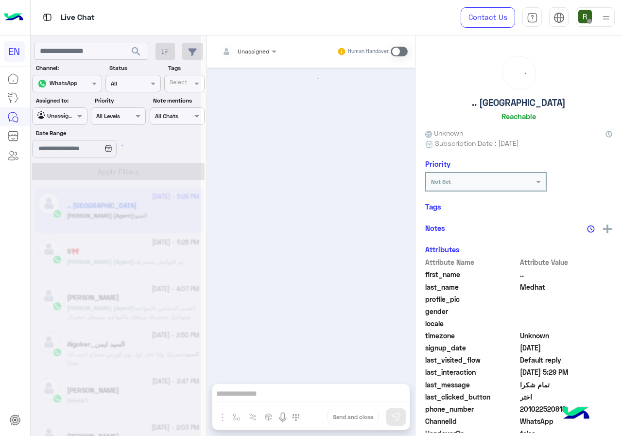
scroll to position [870, 0]
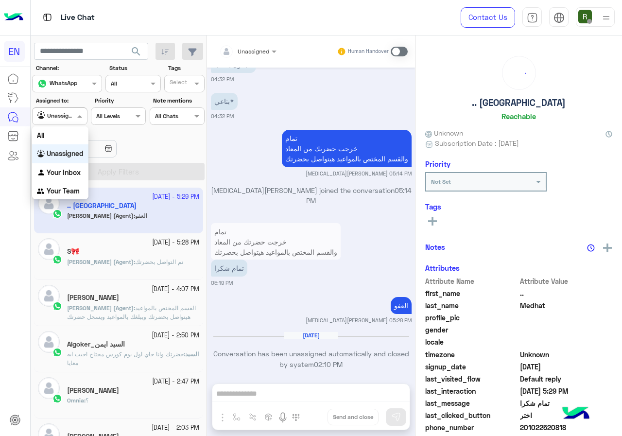
click at [70, 112] on div at bounding box center [60, 114] width 54 height 9
click at [69, 191] on b "Your Team" at bounding box center [63, 191] width 33 height 8
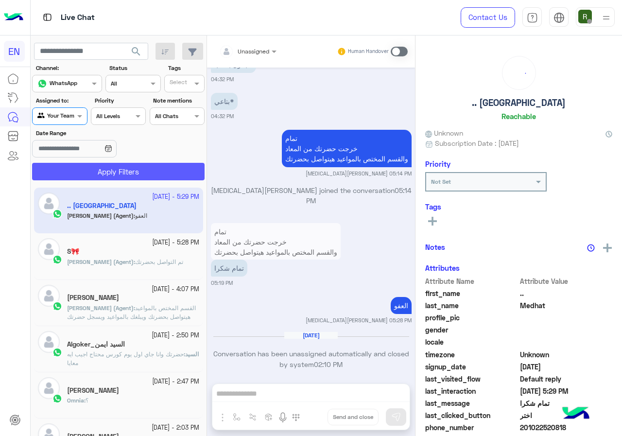
click at [88, 164] on button "Apply Filters" at bounding box center [118, 171] width 173 height 17
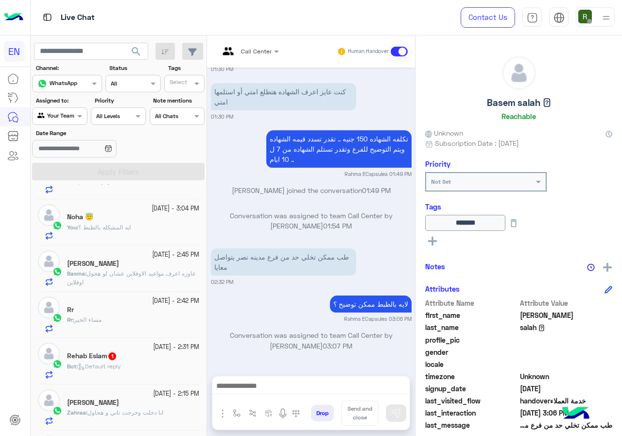
scroll to position [97, 0]
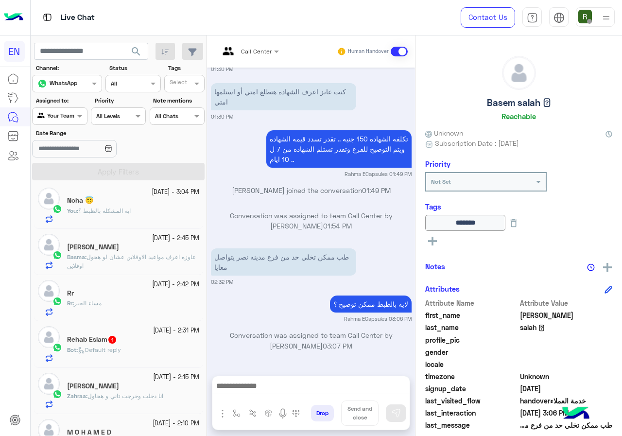
click at [148, 255] on span "عاوزه اعرف مواعيد الاوفلاين عشان لو هحول اوفلاين" at bounding box center [131, 261] width 129 height 16
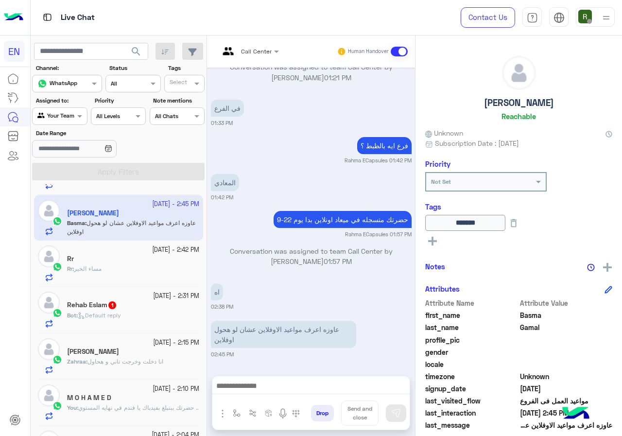
scroll to position [146, 0]
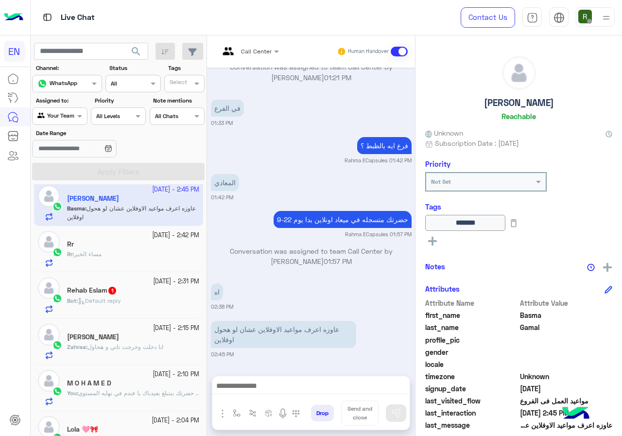
click at [135, 261] on div "Rr : مساء الخير" at bounding box center [133, 258] width 132 height 17
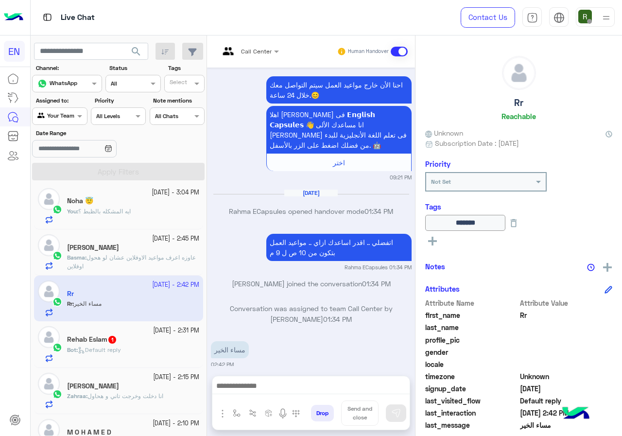
scroll to position [146, 0]
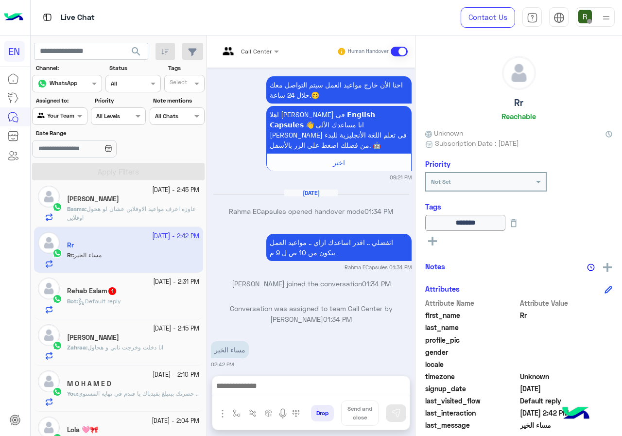
click at [128, 290] on div "Rehab Eslam 1" at bounding box center [133, 292] width 132 height 10
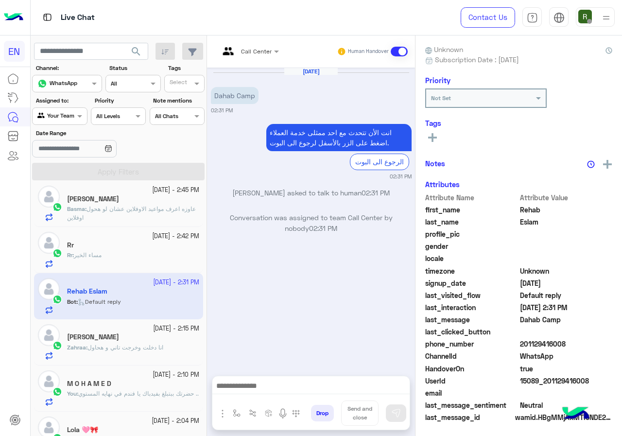
scroll to position [85, 0]
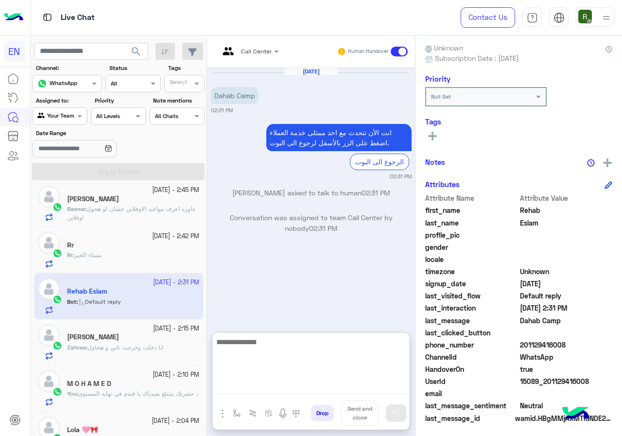
click at [319, 393] on textarea at bounding box center [310, 365] width 197 height 58
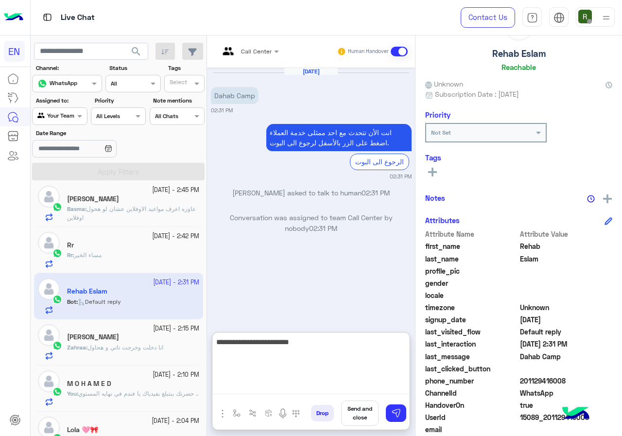
scroll to position [0, 0]
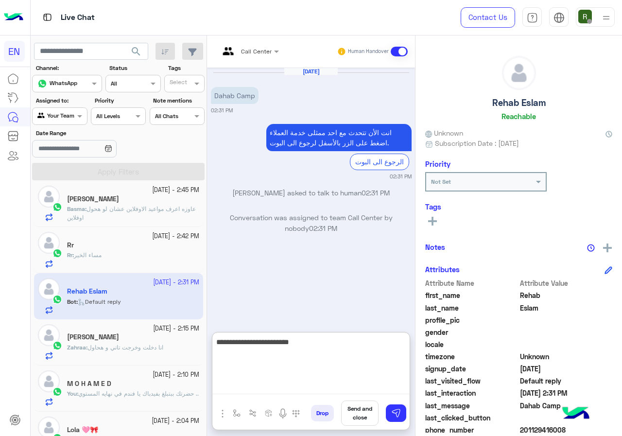
click at [372, 348] on textarea "**********" at bounding box center [310, 365] width 197 height 58
click at [288, 348] on textarea "**********" at bounding box center [310, 365] width 197 height 58
type textarea "**********"
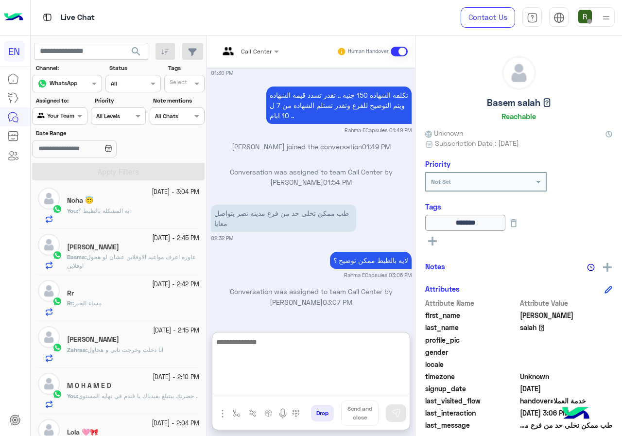
scroll to position [146, 0]
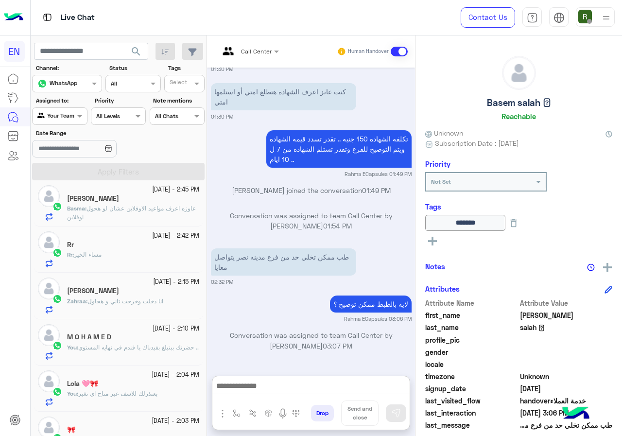
click at [169, 297] on div "Zahraa : انا دخلت وخرجت تاني و هحاول" at bounding box center [133, 305] width 132 height 17
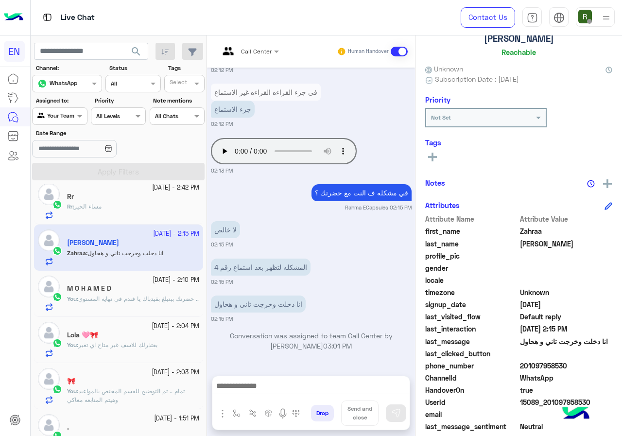
scroll to position [87, 0]
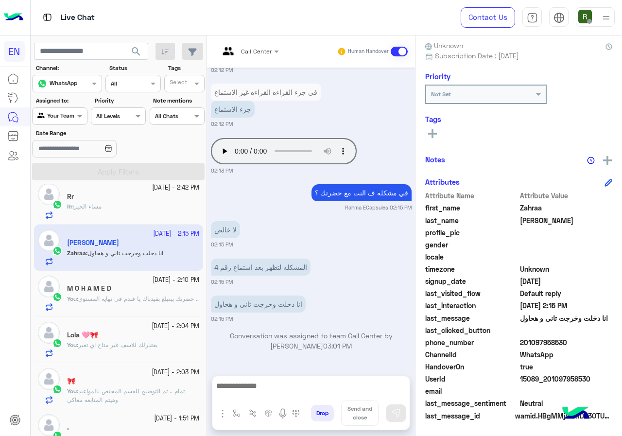
drag, startPoint x: 524, startPoint y: 342, endPoint x: 606, endPoint y: 340, distance: 81.7
click at [606, 340] on span "201097958530" at bounding box center [566, 342] width 93 height 10
drag, startPoint x: 504, startPoint y: 344, endPoint x: 540, endPoint y: 341, distance: 35.6
click at [542, 341] on span "201097958530" at bounding box center [566, 342] width 93 height 10
drag, startPoint x: 520, startPoint y: 342, endPoint x: 585, endPoint y: 342, distance: 64.6
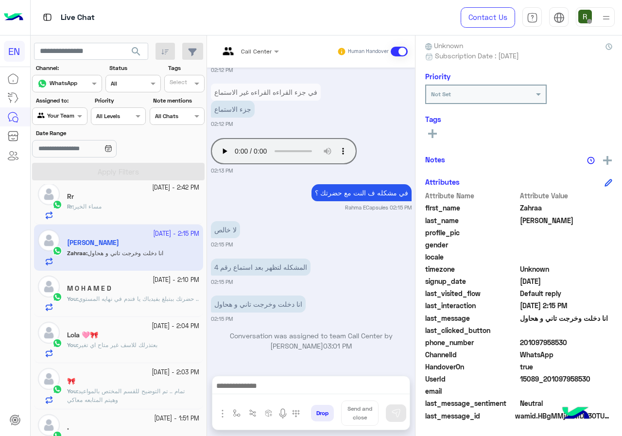
click at [585, 342] on span "201097958530" at bounding box center [566, 342] width 93 height 10
copy span "01097958530"
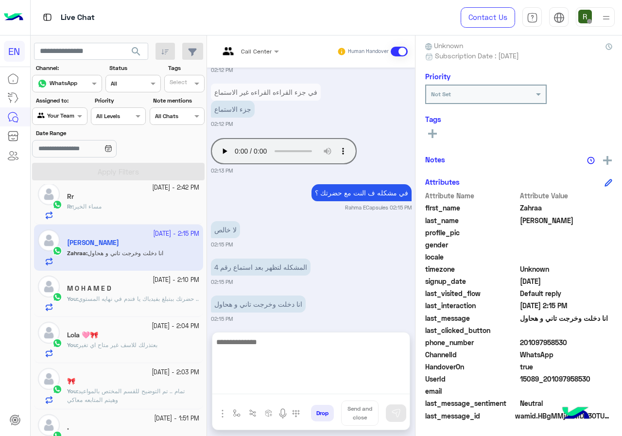
click at [287, 384] on textarea at bounding box center [310, 365] width 197 height 58
type textarea "**********"
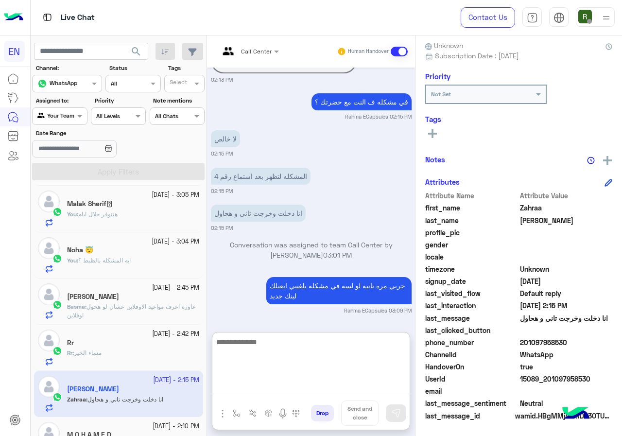
scroll to position [0, 0]
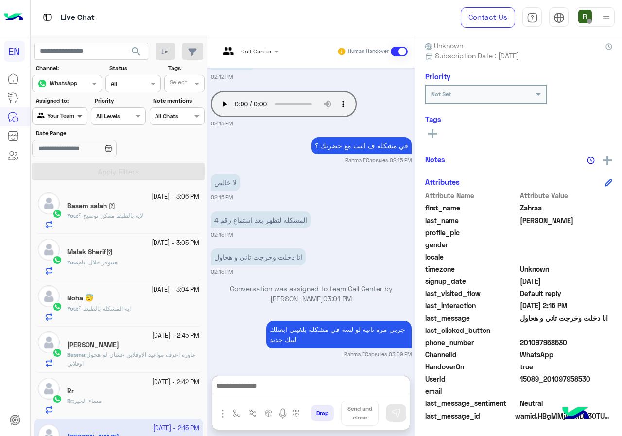
click at [75, 115] on span at bounding box center [81, 116] width 12 height 10
click at [64, 174] on b "Your Inbox" at bounding box center [64, 172] width 34 height 8
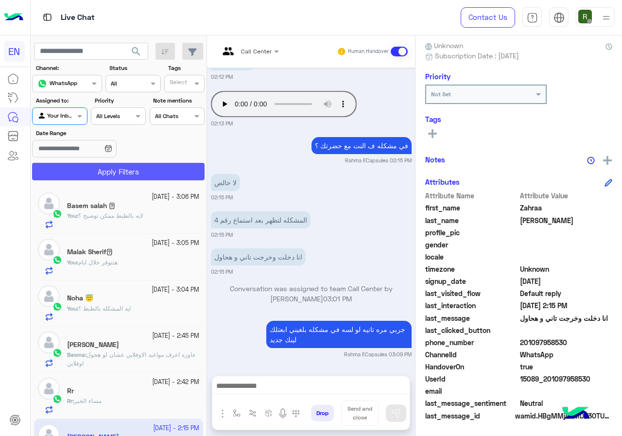
click at [86, 165] on button "Apply Filters" at bounding box center [118, 171] width 173 height 17
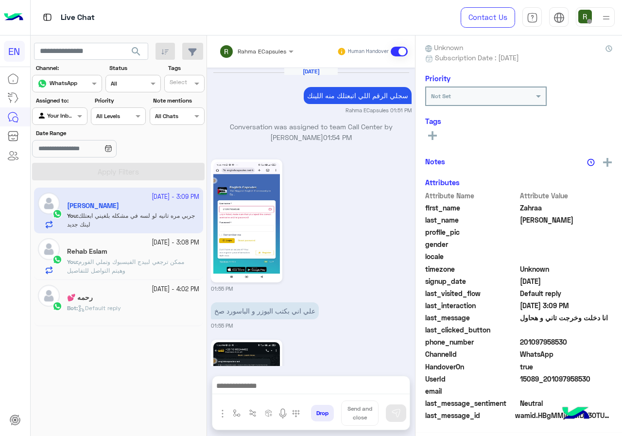
scroll to position [704, 0]
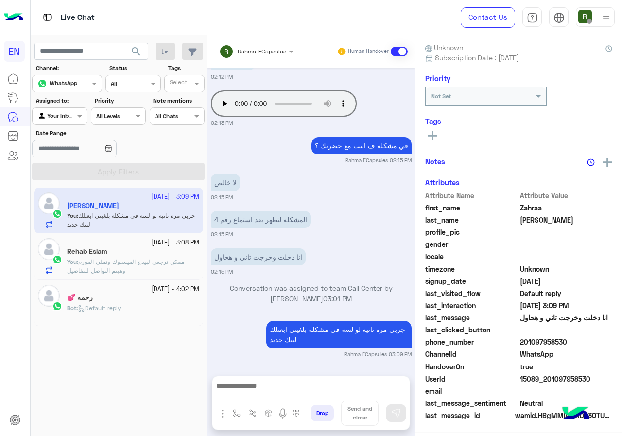
click at [247, 52] on input "text" at bounding box center [243, 50] width 49 height 9
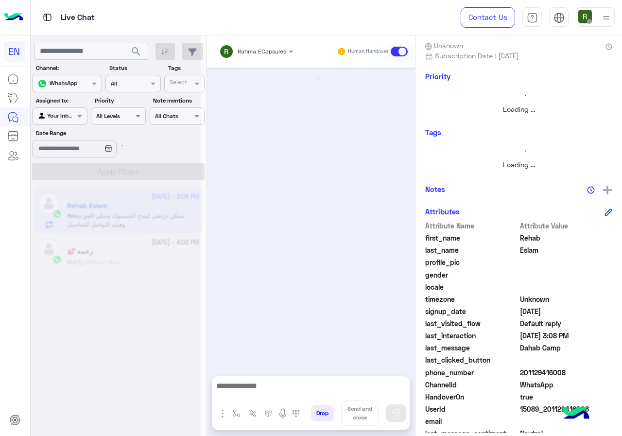
click at [245, 58] on div "Rahma ECapsules" at bounding box center [252, 51] width 67 height 19
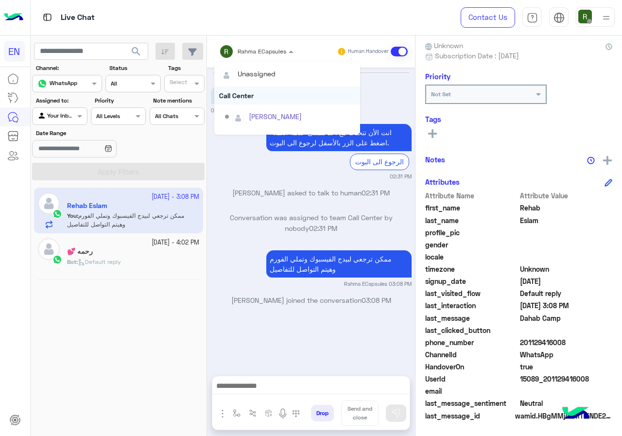
click at [245, 99] on div "Call Center" at bounding box center [287, 96] width 146 height 18
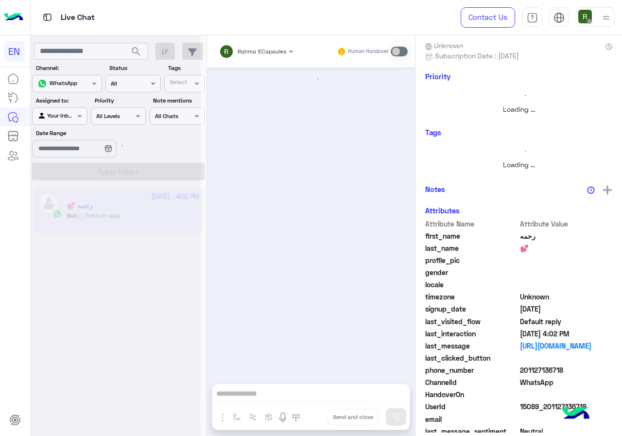
scroll to position [619, 0]
click at [69, 110] on div at bounding box center [60, 114] width 54 height 9
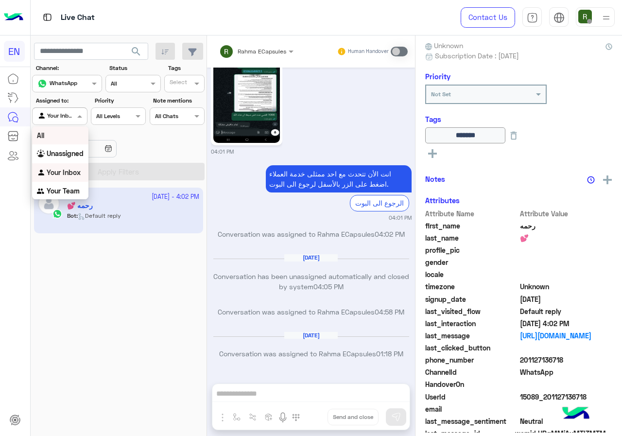
click at [63, 148] on div "Unassigned" at bounding box center [60, 153] width 56 height 19
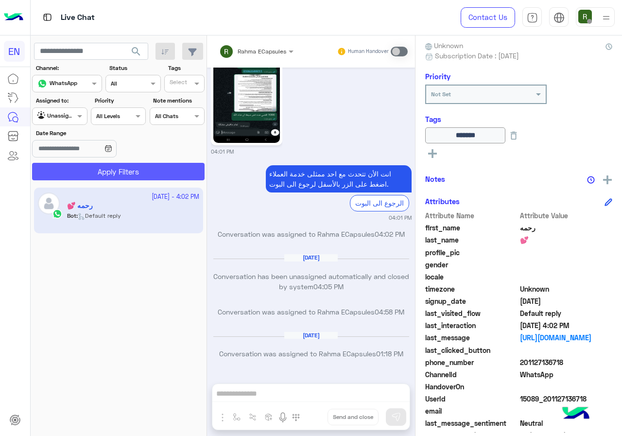
click at [71, 164] on button "Apply Filters" at bounding box center [118, 171] width 173 height 17
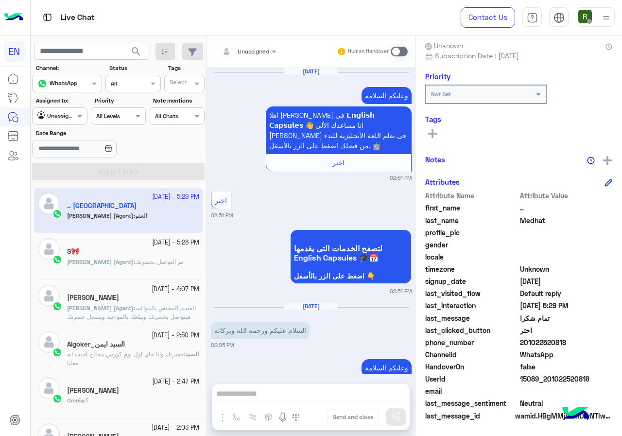
scroll to position [870, 0]
